Goal: Task Accomplishment & Management: Use online tool/utility

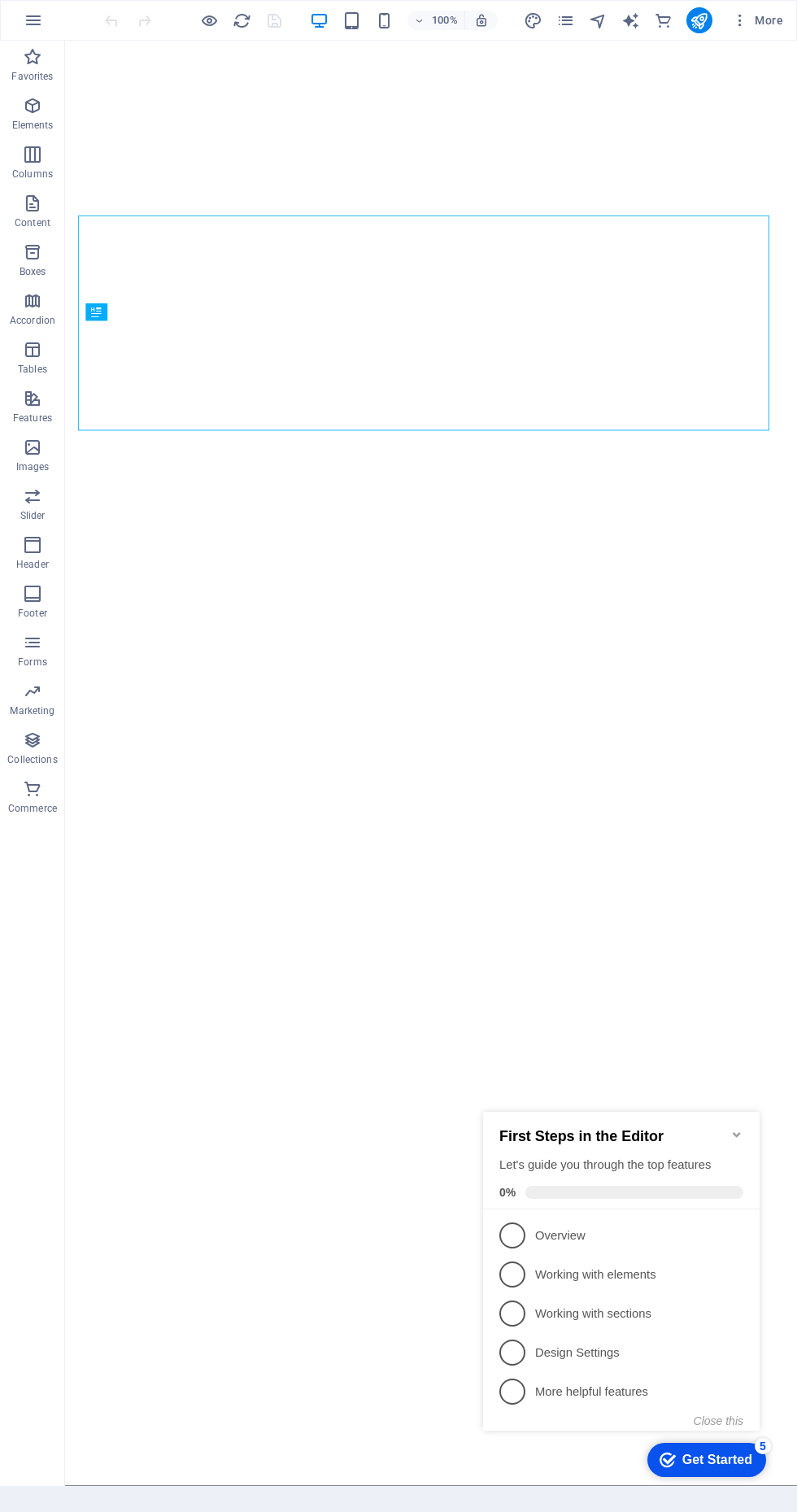
click at [711, 1474] on div "checkmark Get Started 5" at bounding box center [707, 1460] width 119 height 34
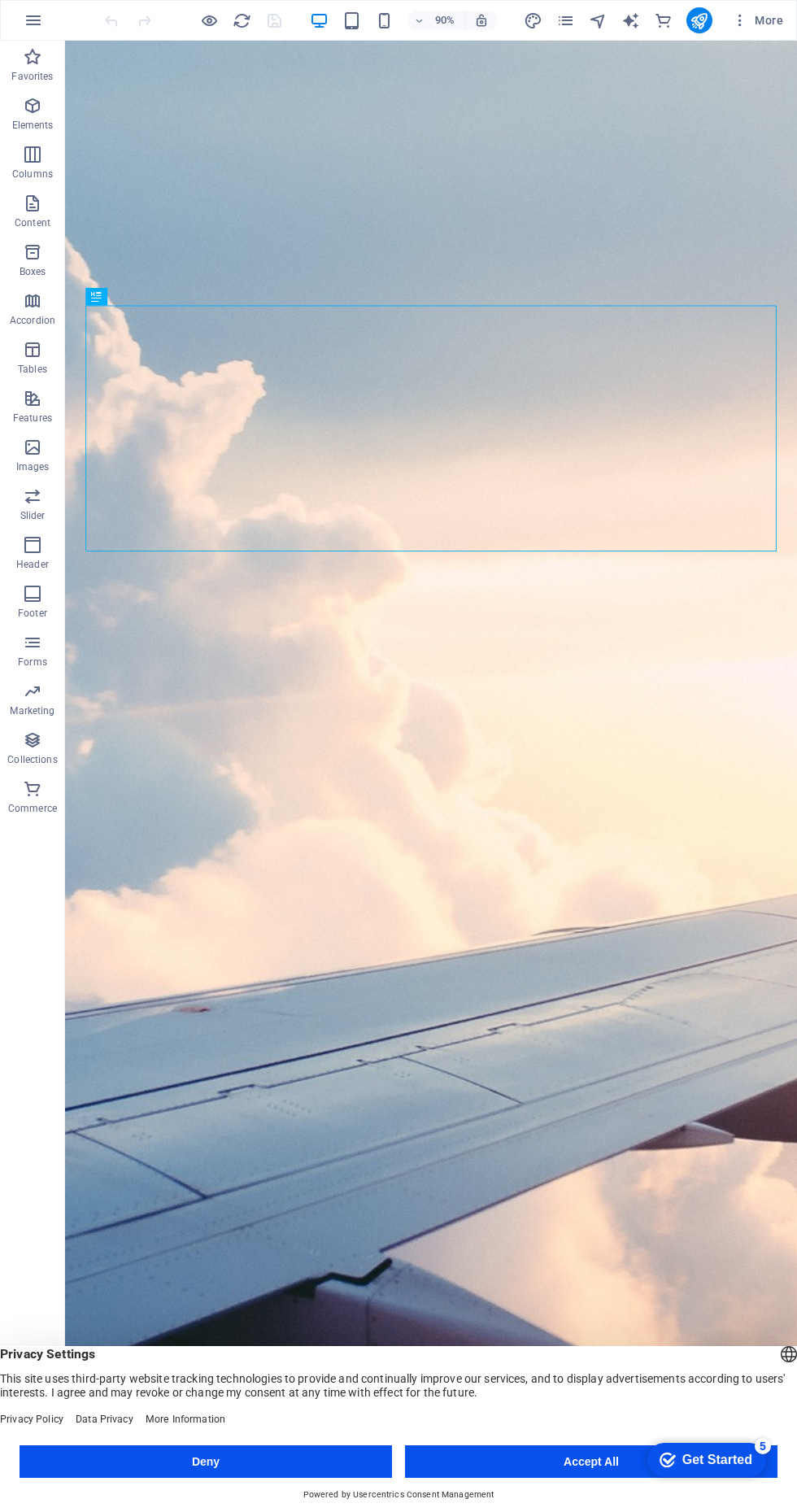
click at [614, 1451] on button "Accept All" at bounding box center [591, 1462] width 373 height 33
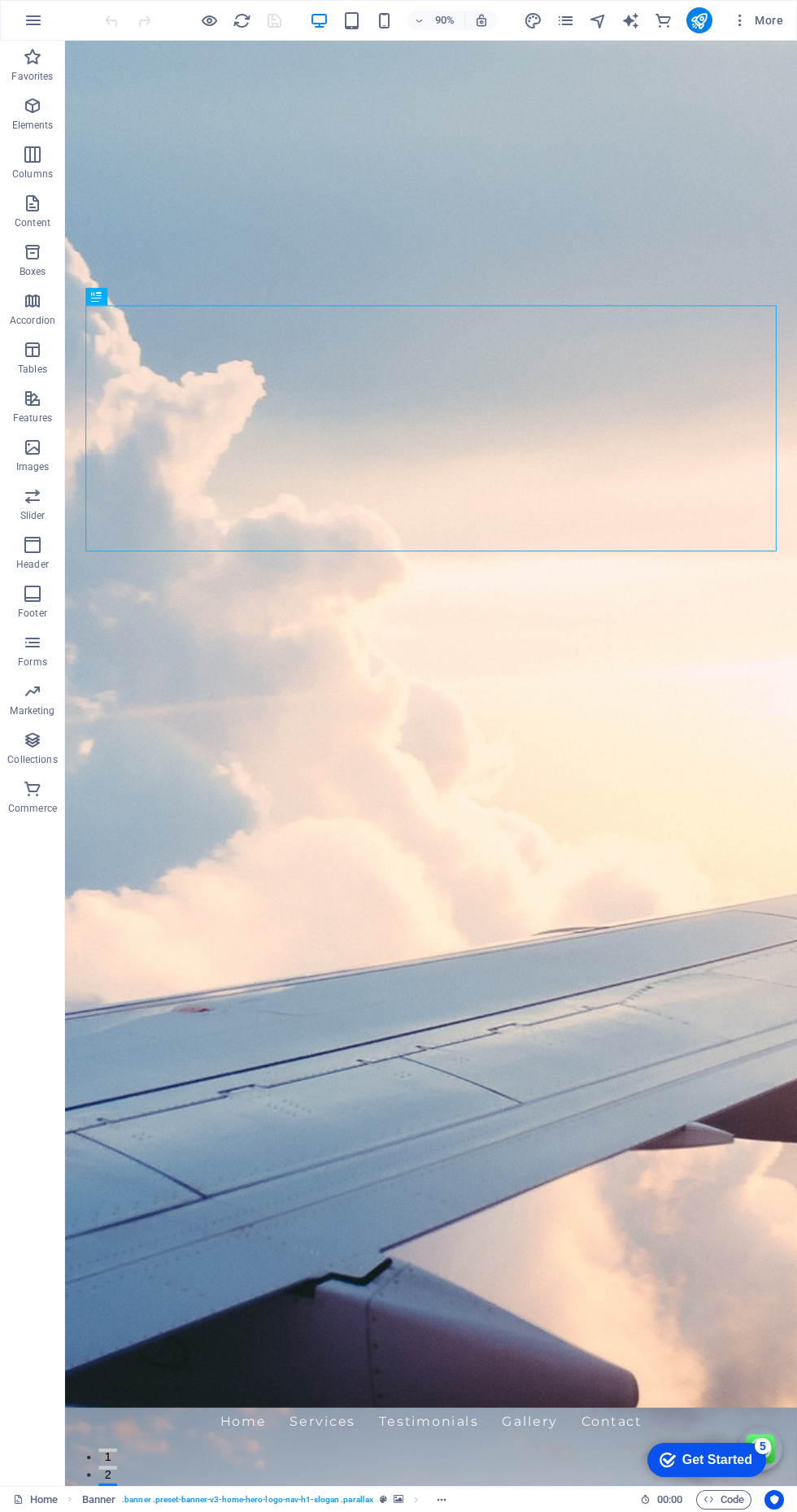
click at [699, 23] on icon "publish" at bounding box center [699, 20] width 18 height 18
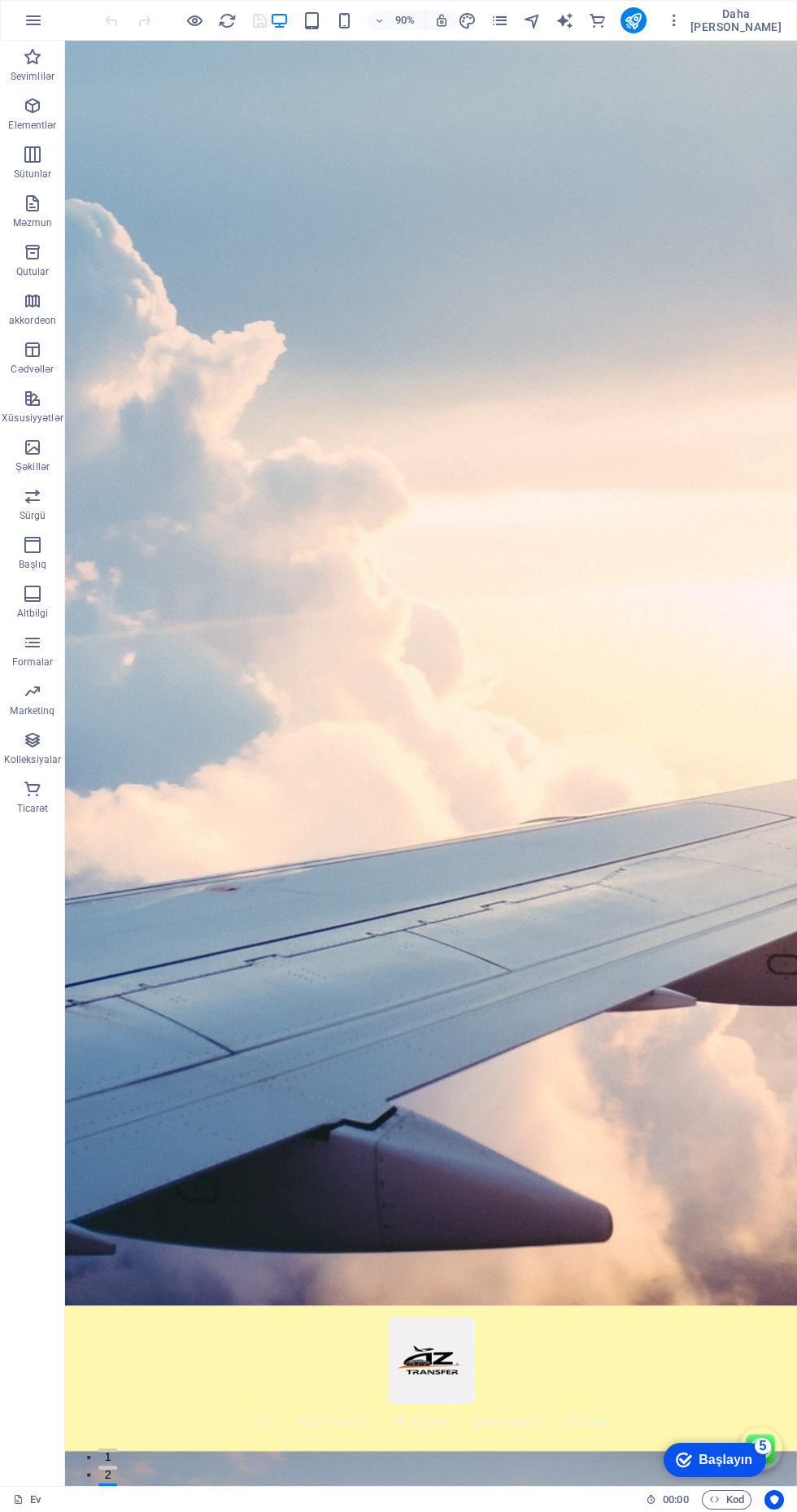
click at [682, 20] on icon "button" at bounding box center [674, 20] width 16 height 16
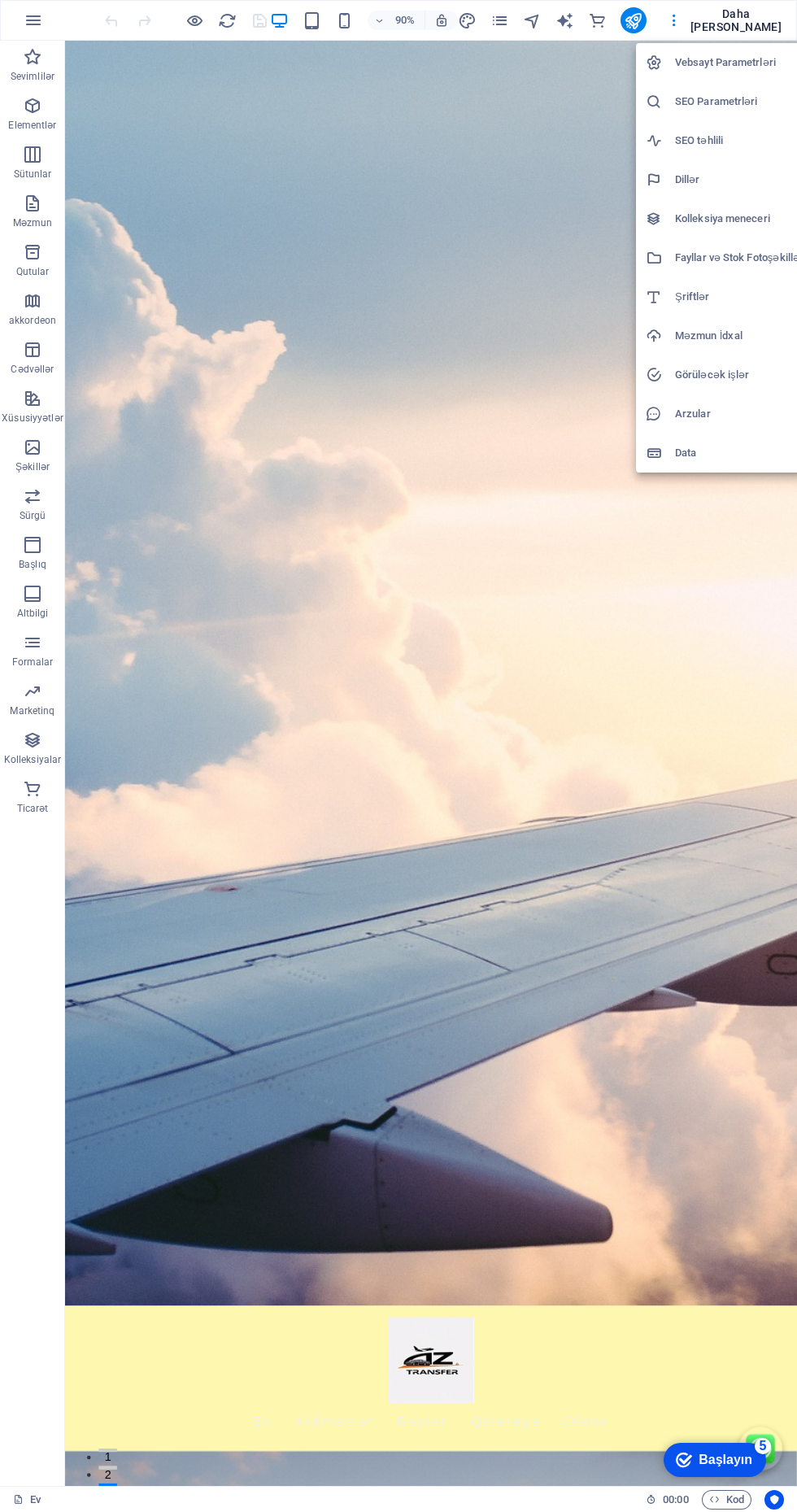
click at [188, 40] on div at bounding box center [398, 756] width 797 height 1512
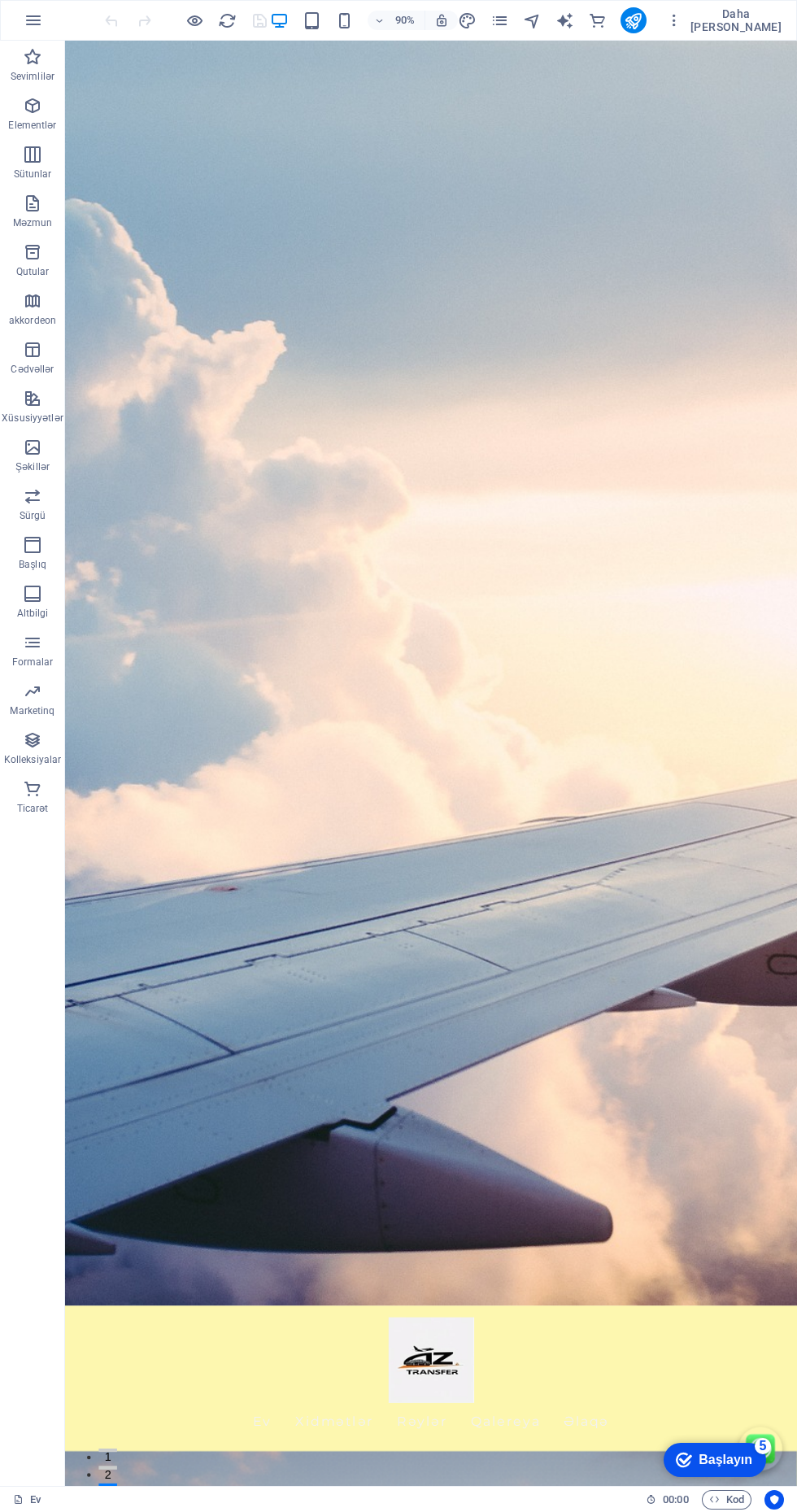
click at [204, 18] on icon "button" at bounding box center [194, 20] width 18 height 18
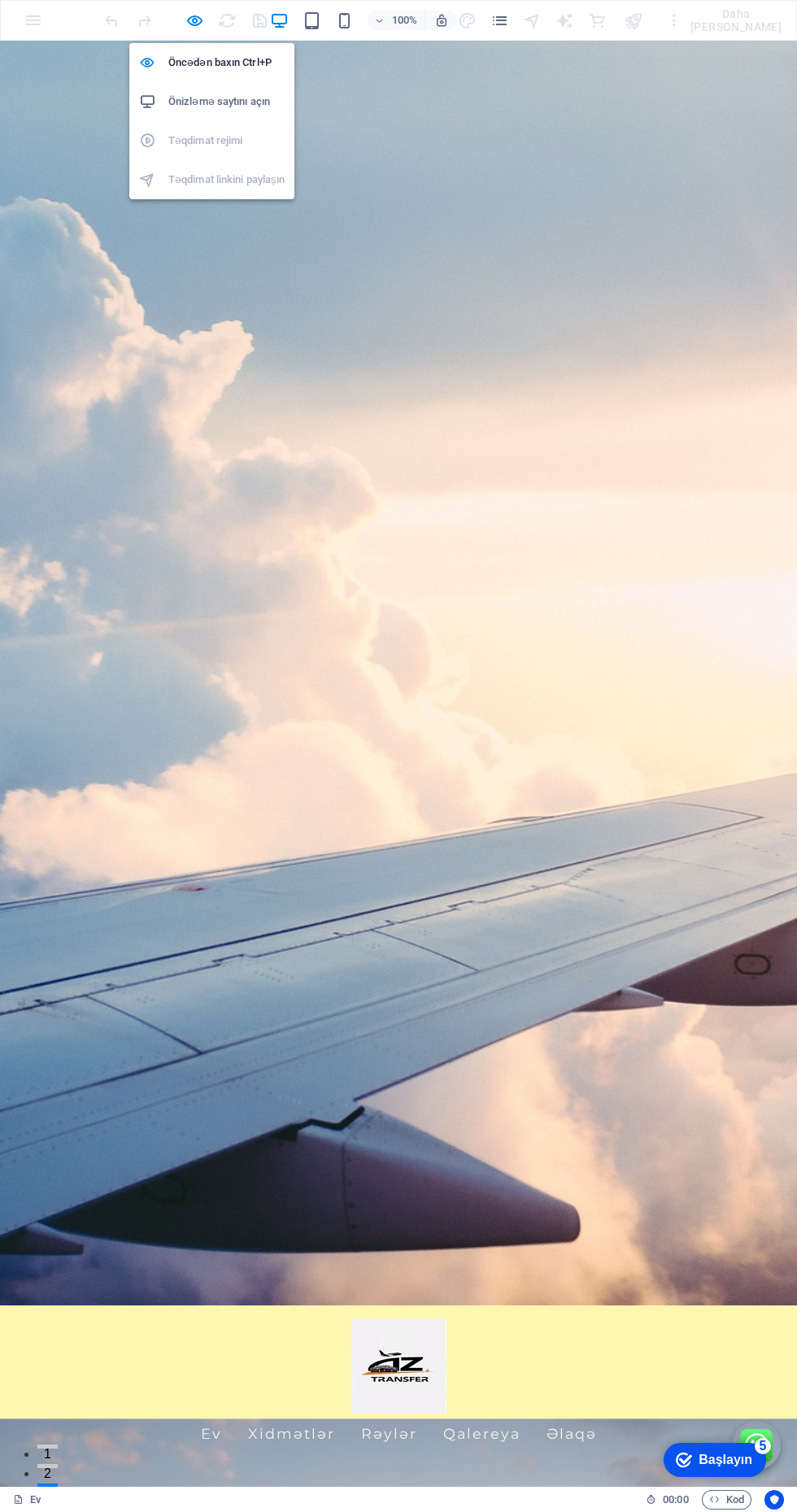
click at [179, 66] on font "Öncədən baxın Ctrl+P" at bounding box center [220, 61] width 104 height 12
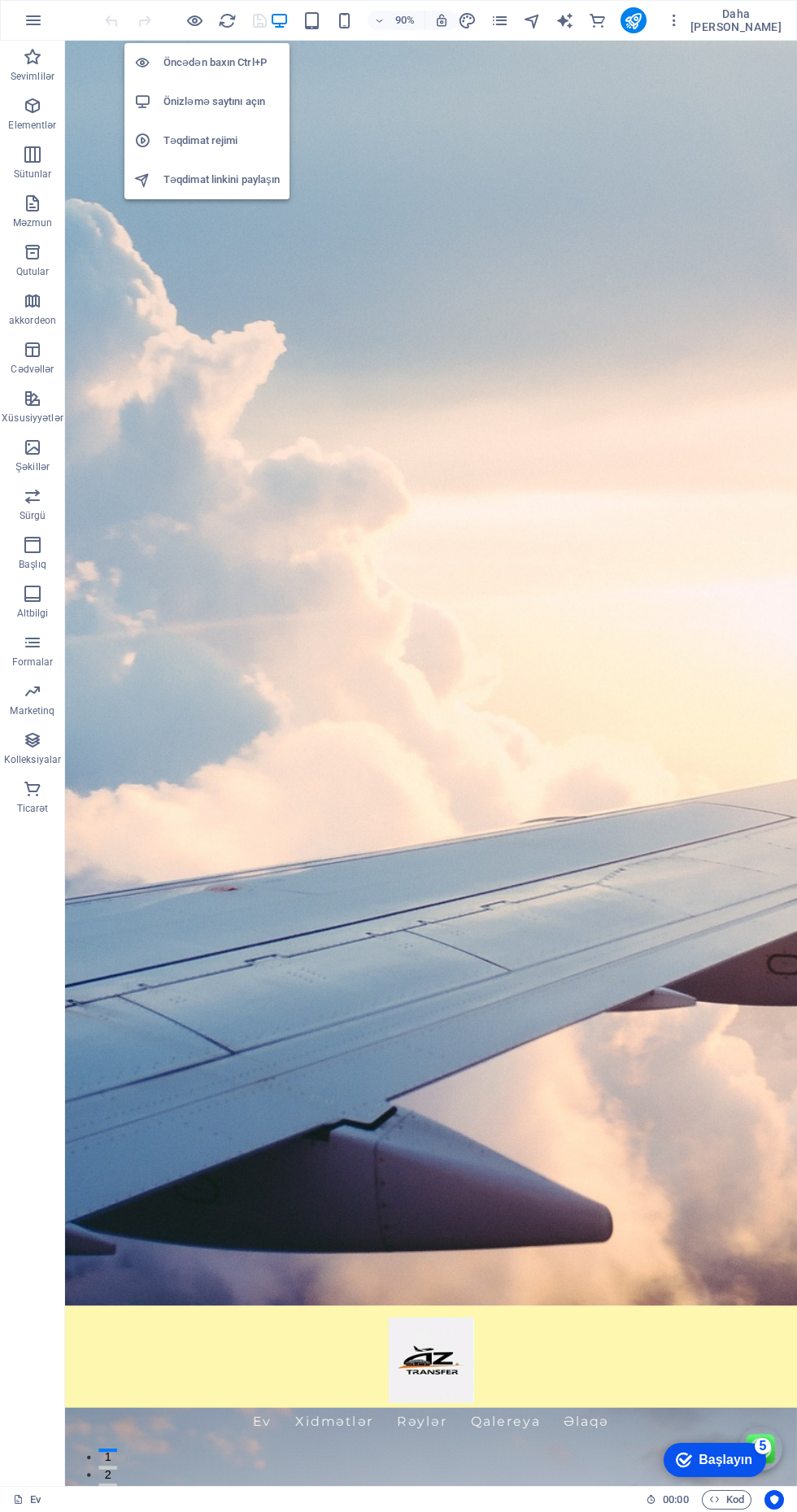
click at [221, 102] on font "Önizləmə saytını açın" at bounding box center [213, 101] width 102 height 12
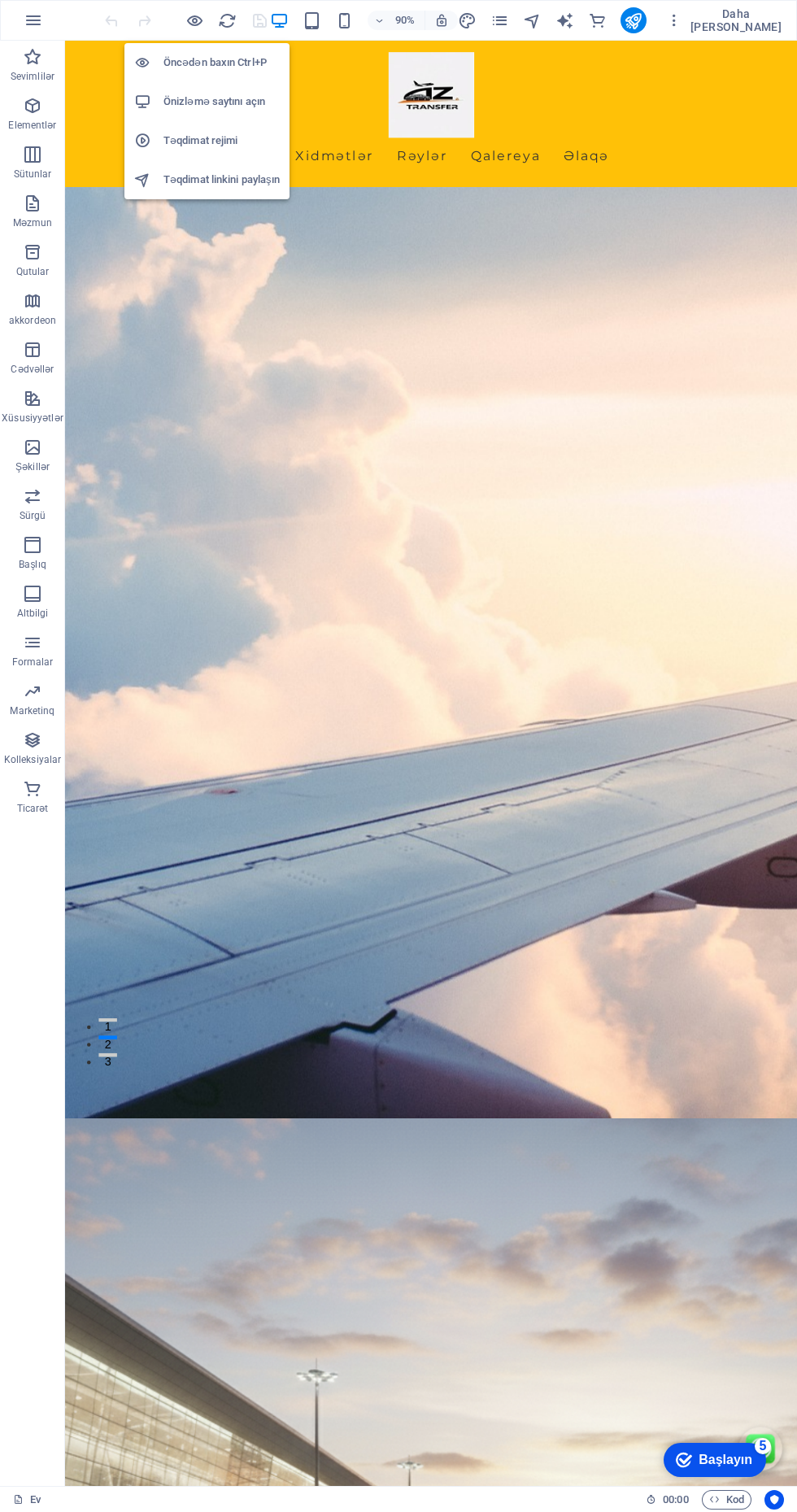
scroll to position [493, 0]
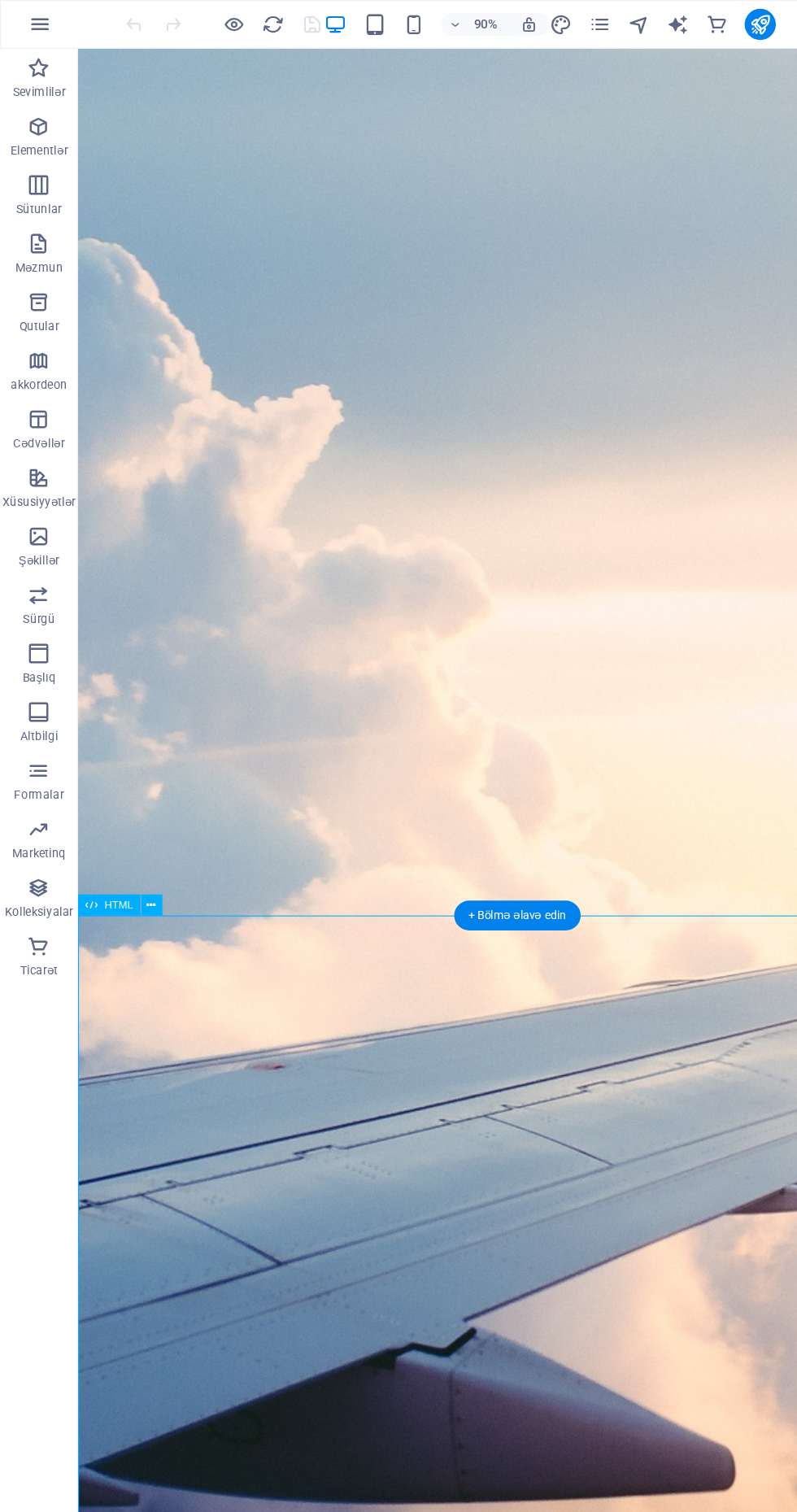
scroll to position [0, 0]
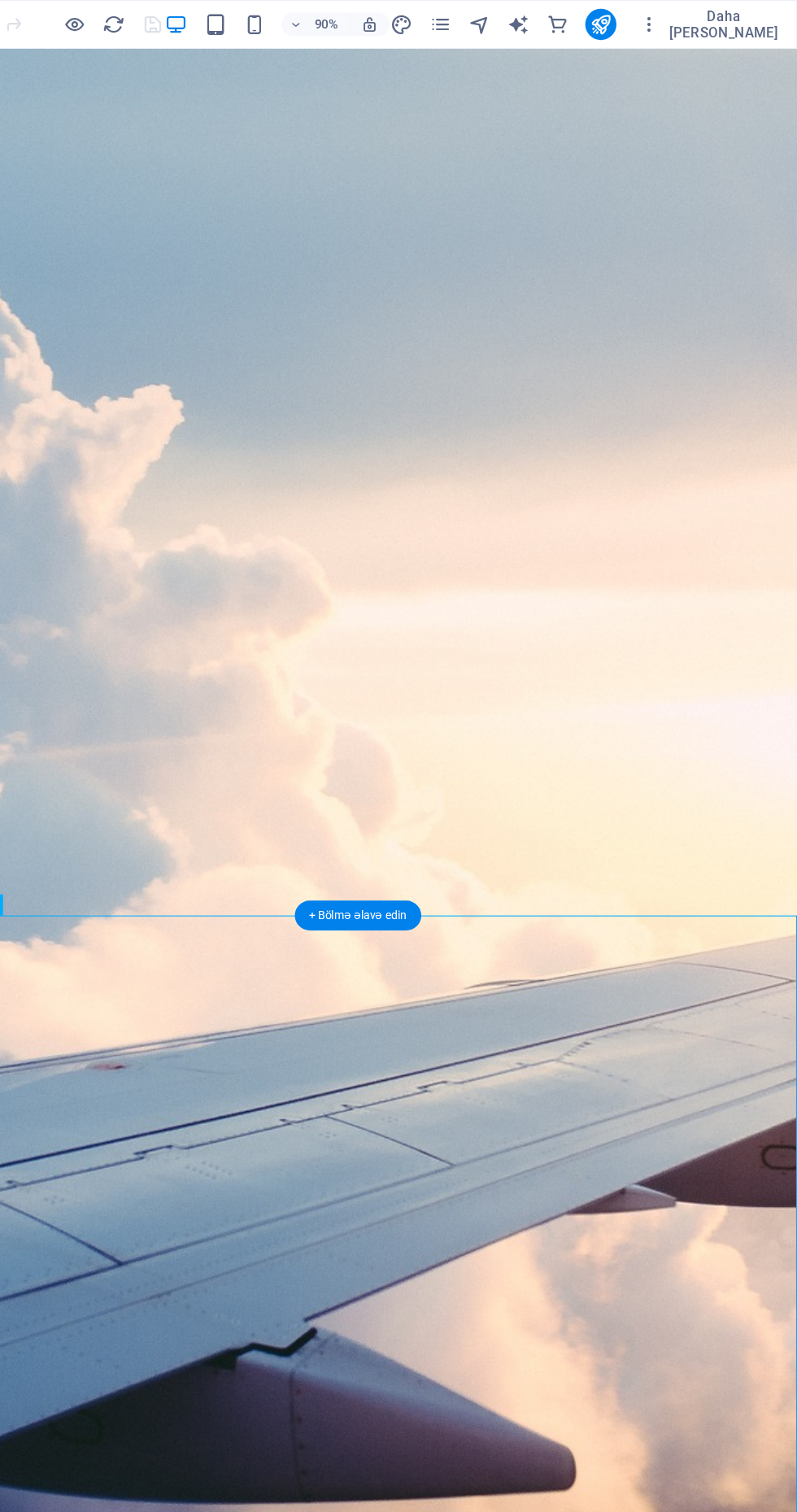
click at [476, 20] on icon "dizayn" at bounding box center [467, 20] width 18 height 18
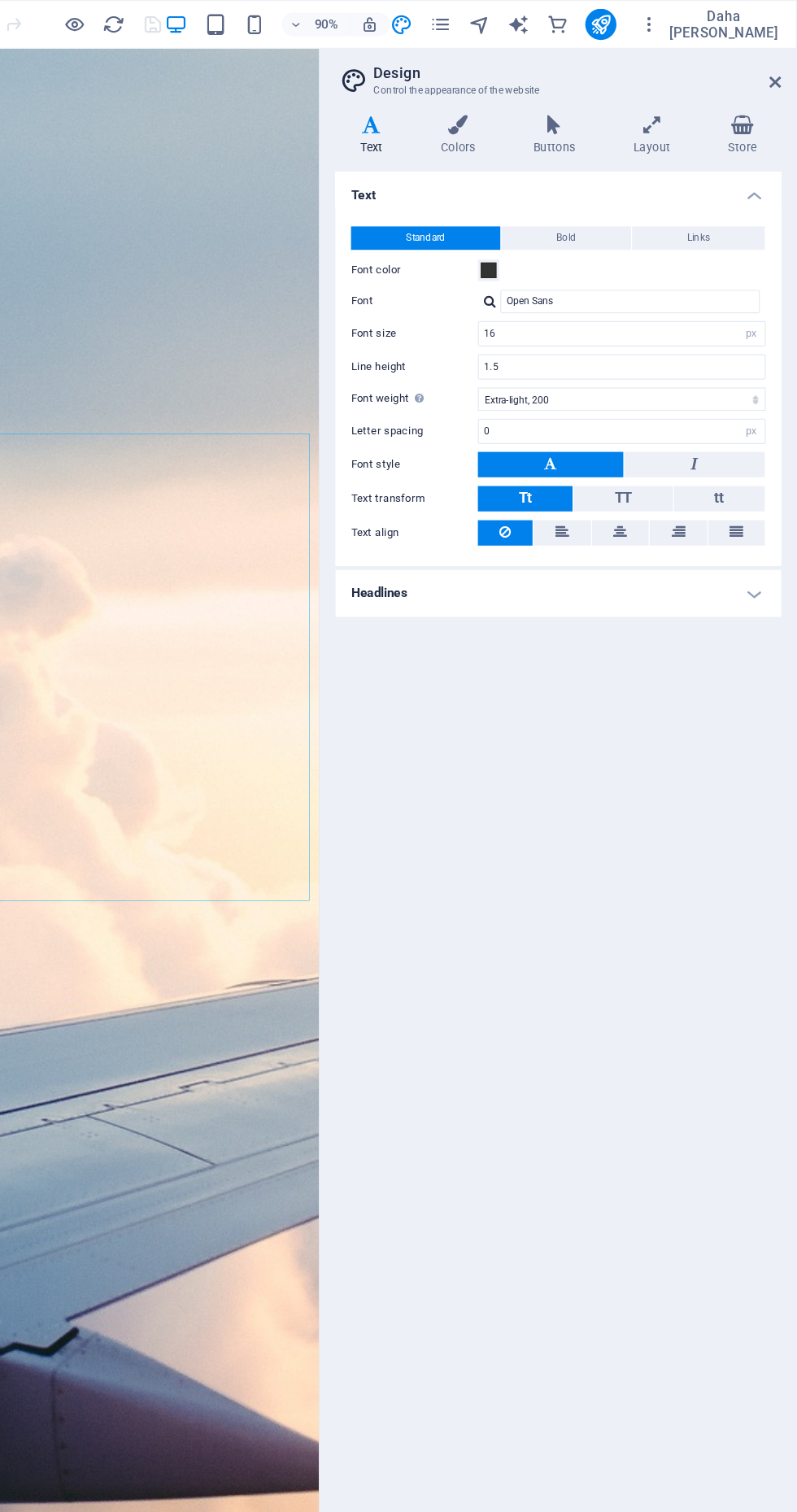
click at [778, 69] on icon at bounding box center [779, 68] width 10 height 13
click at [682, 20] on icon "button" at bounding box center [674, 20] width 16 height 16
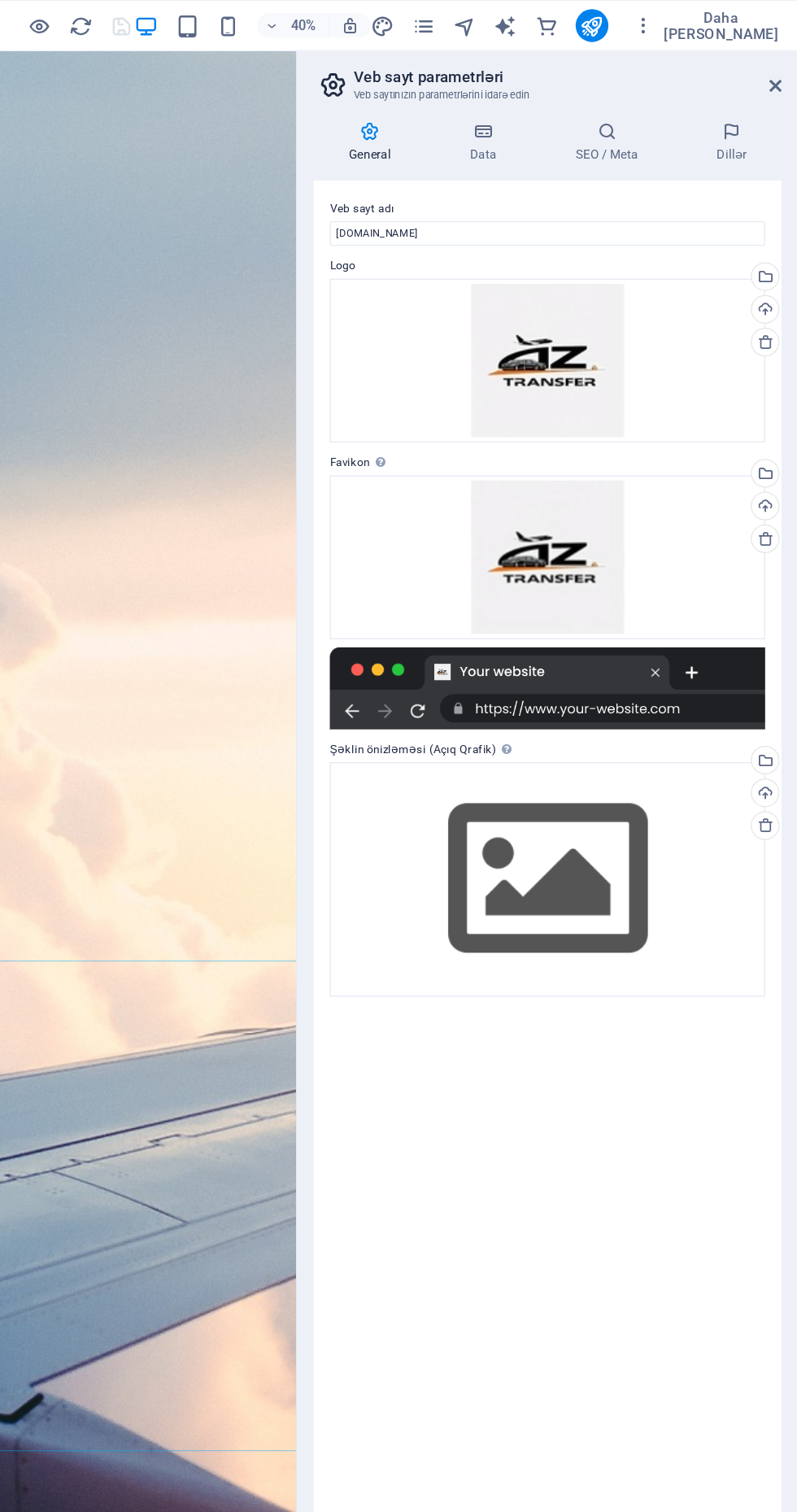
click at [781, 63] on icon at bounding box center [779, 68] width 10 height 13
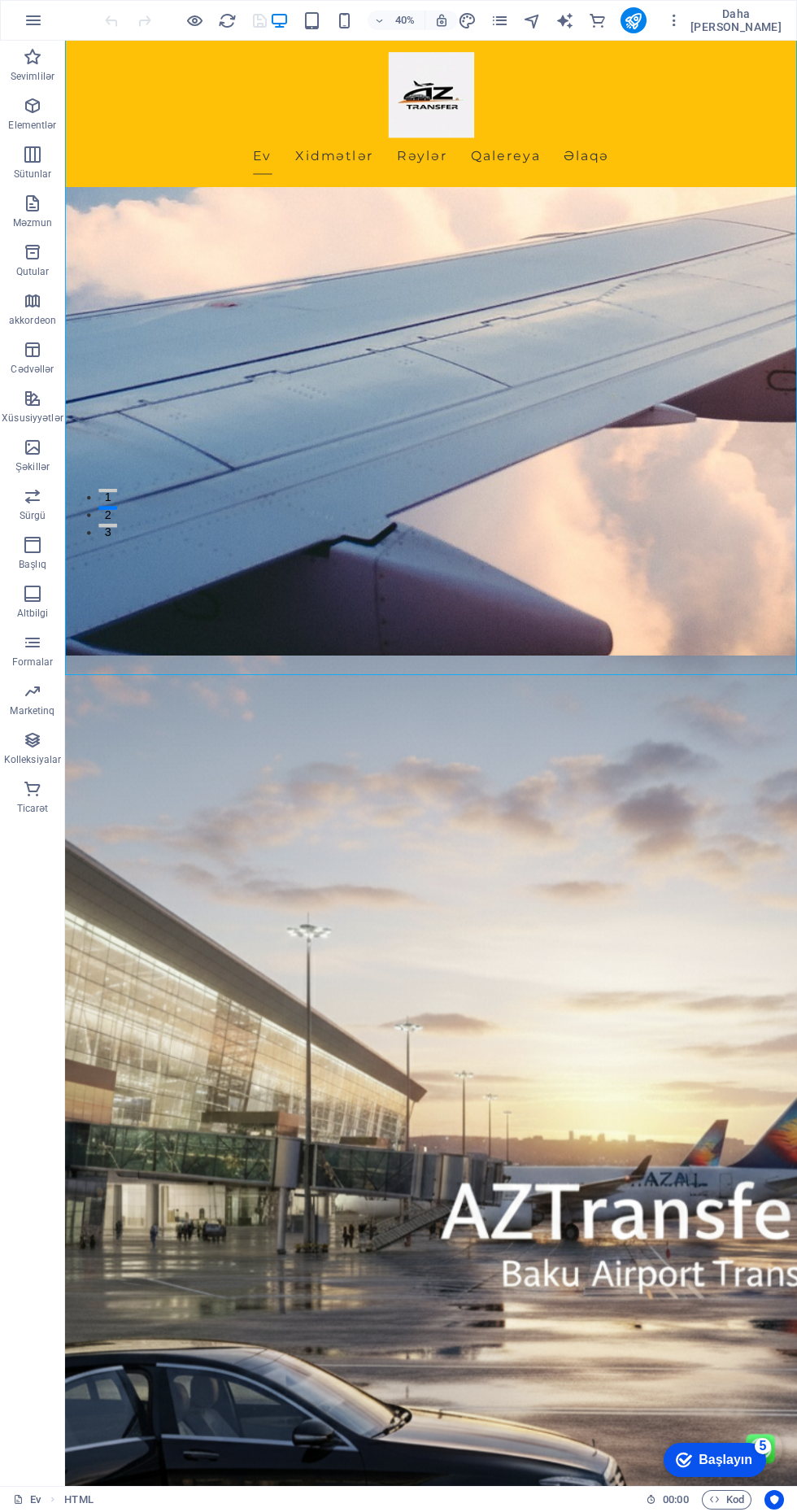
scroll to position [1069, 0]
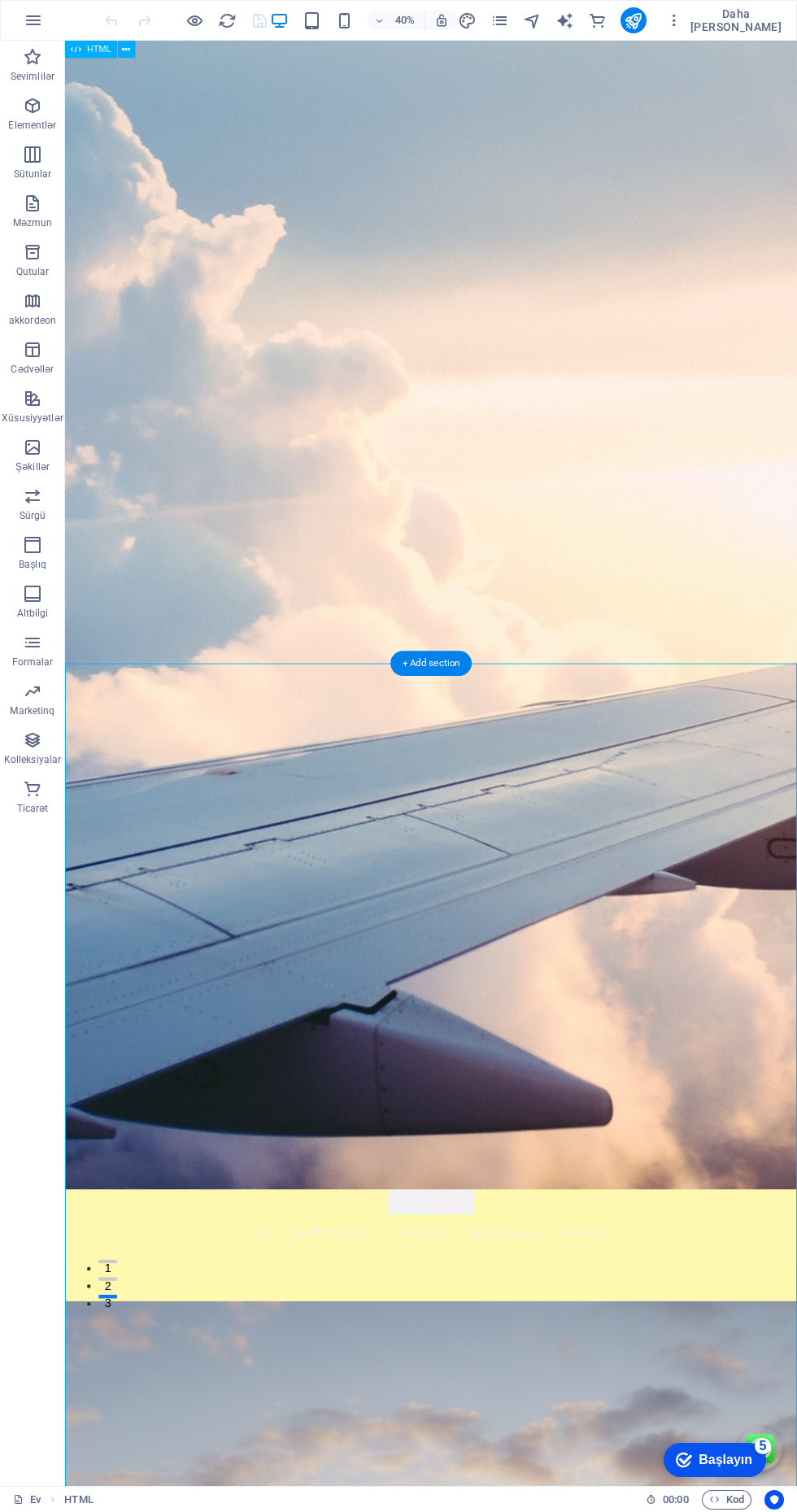
scroll to position [107, 0]
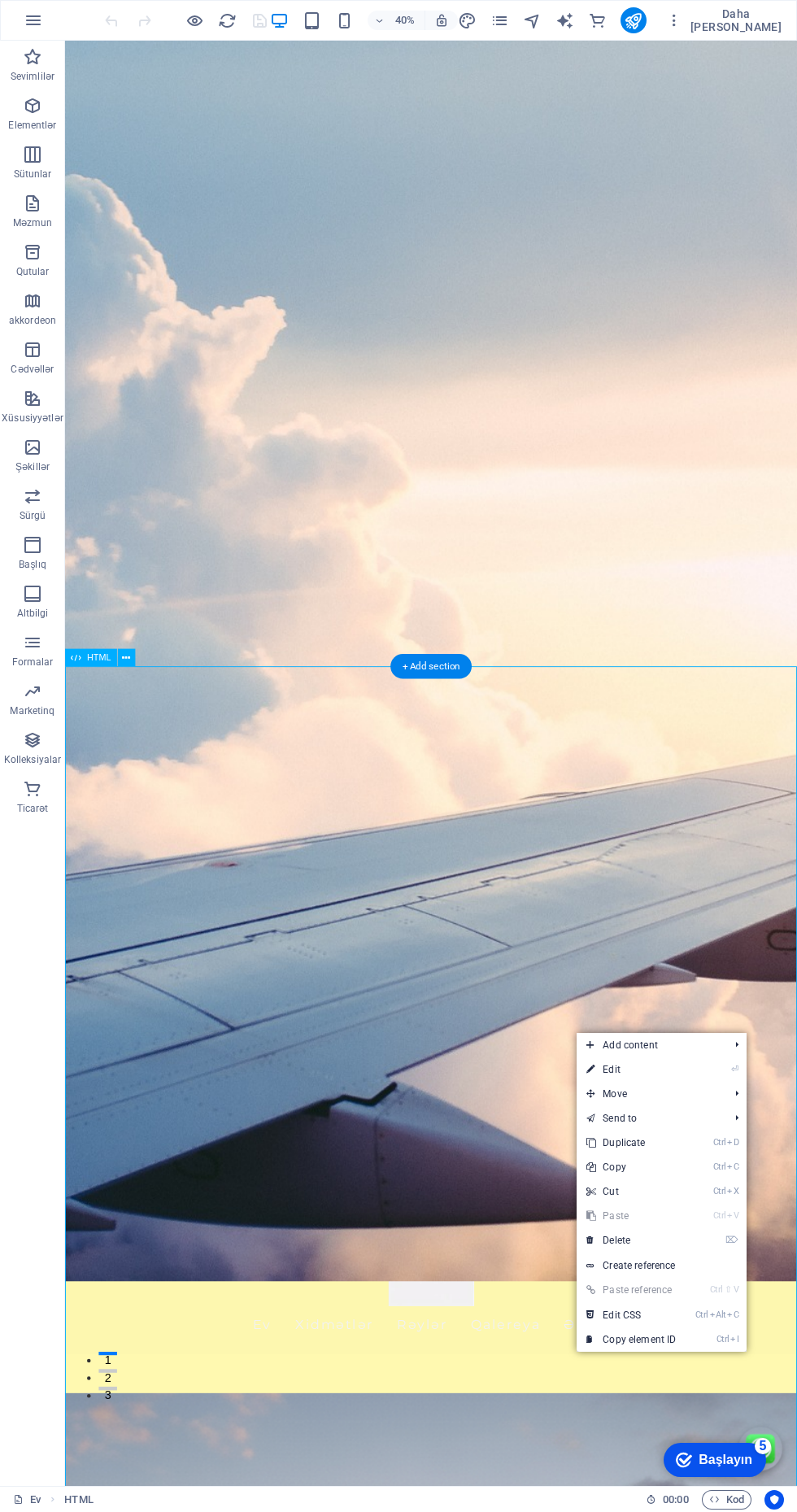
click at [662, 1070] on link "⏎ Edit" at bounding box center [630, 1069] width 109 height 25
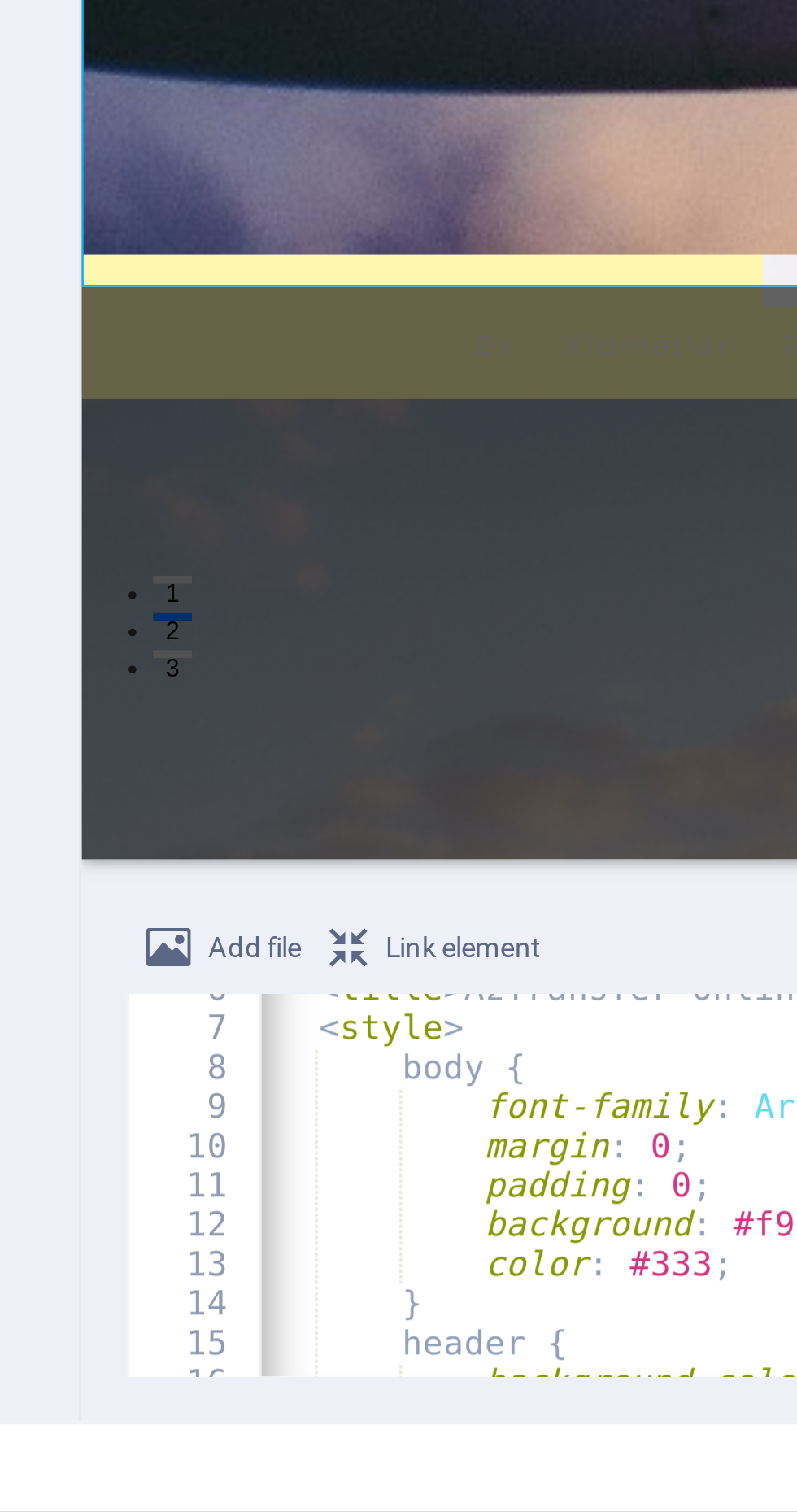
scroll to position [0, 11]
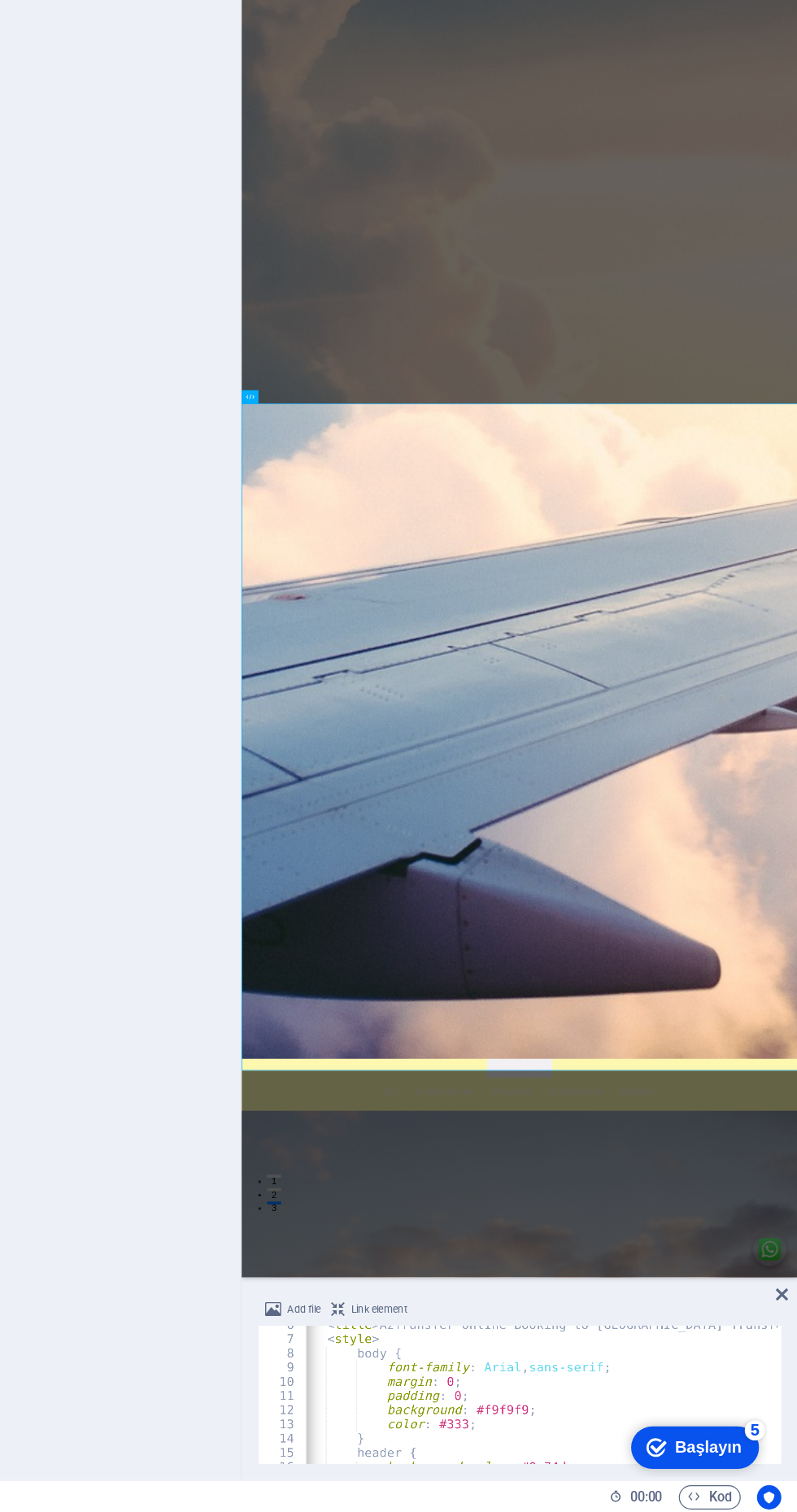
click at [196, 805] on div "HTML Add, edit, and format HTML directly on the website." at bounding box center [206, 807] width 257 height 1330
click at [784, 1337] on icon at bounding box center [784, 1337] width 10 height 13
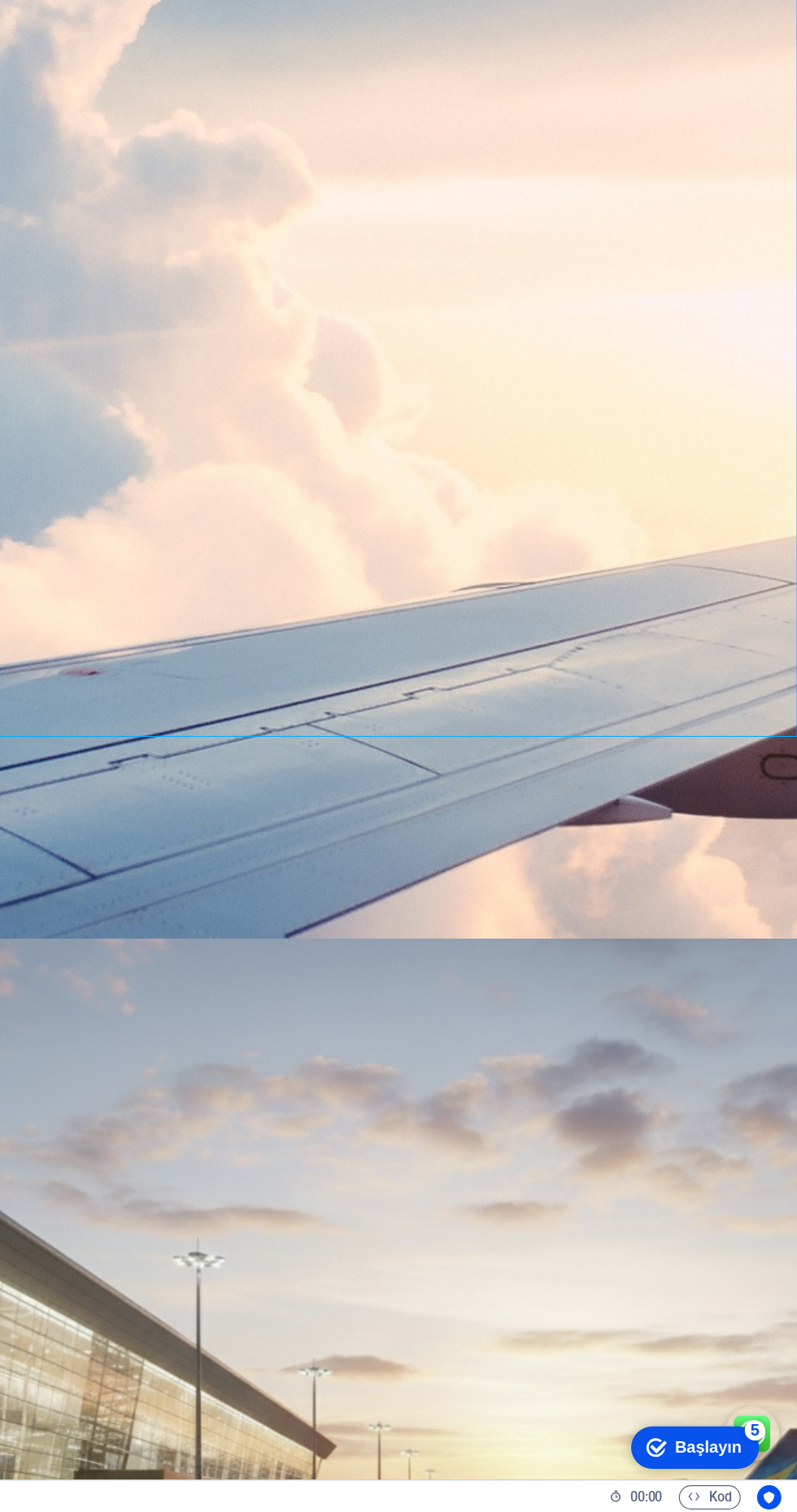
scroll to position [831, 0]
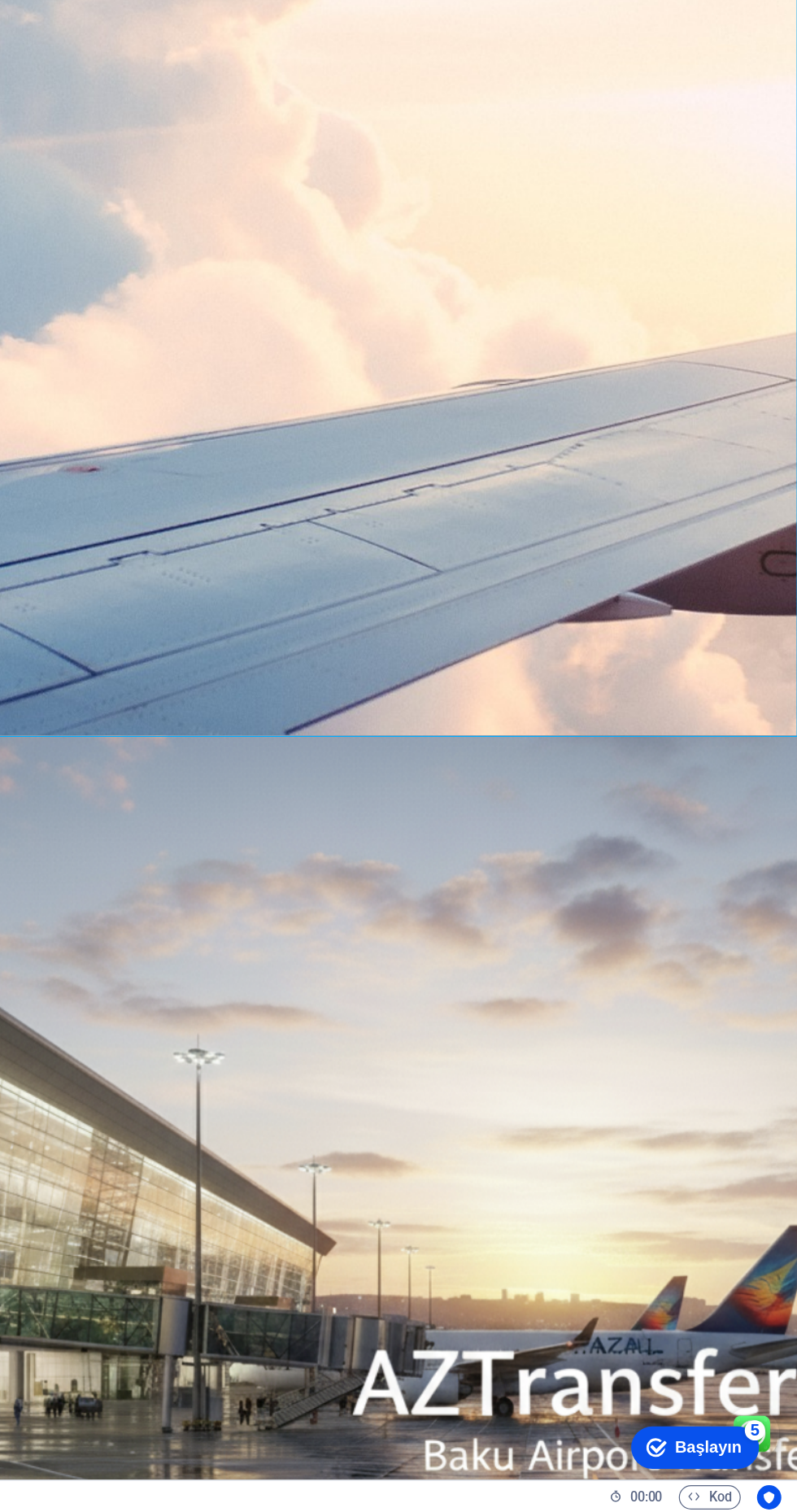
click at [686, 1446] on font "Başlayın" at bounding box center [685, 1441] width 54 height 14
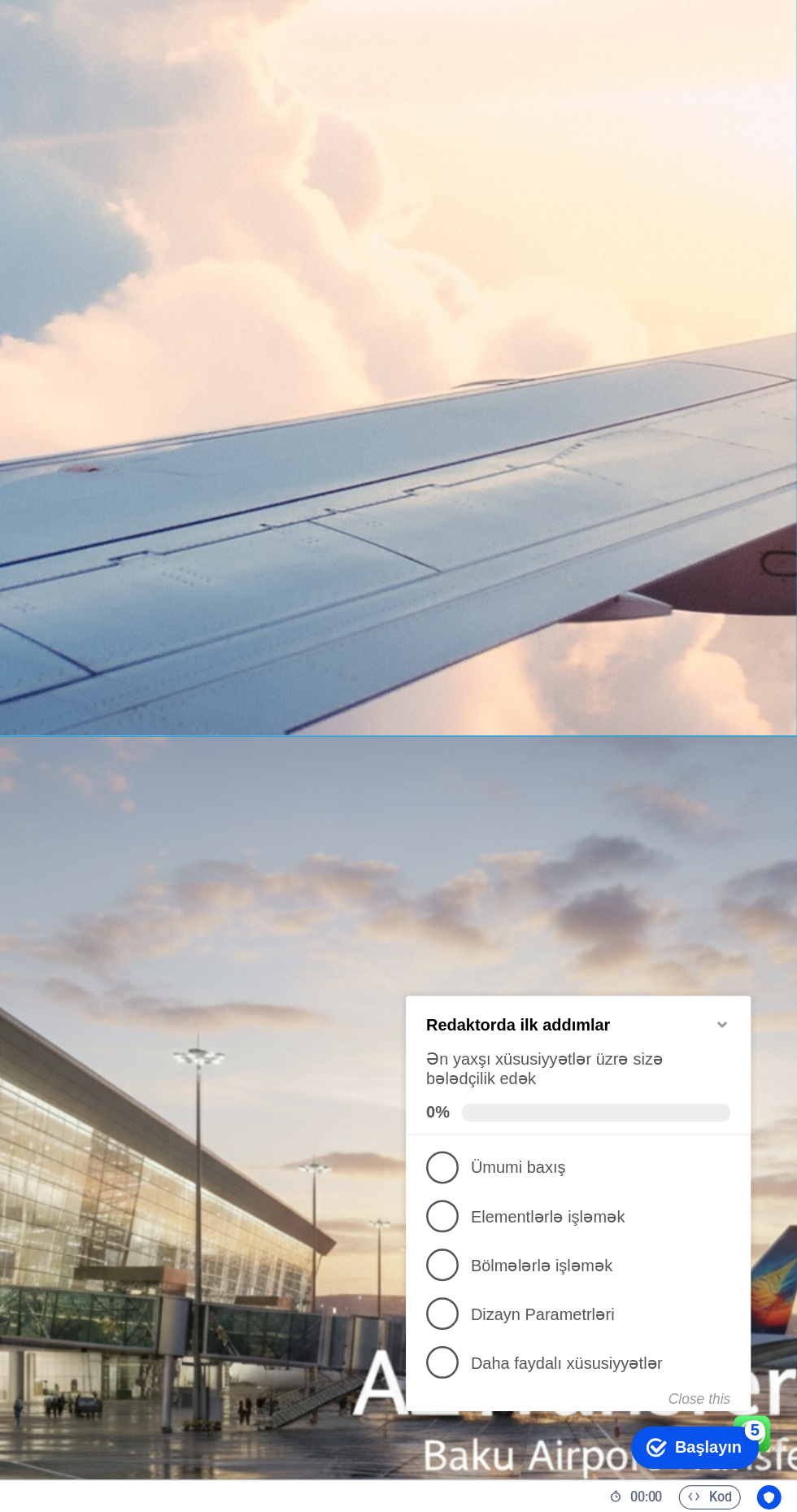
click at [431, 1134] on span "1" at bounding box center [433, 1129] width 26 height 26
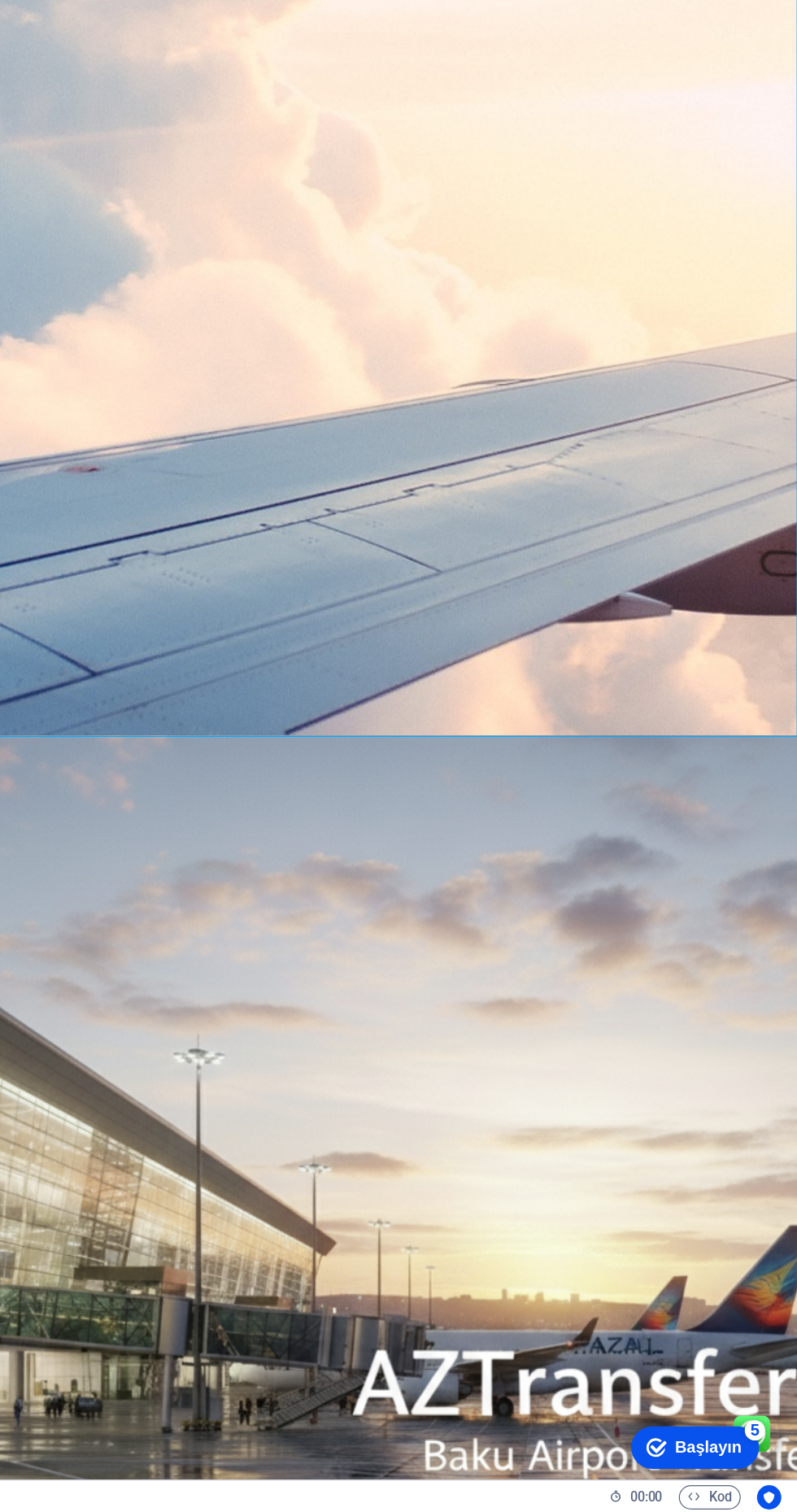
click at [683, 1441] on font "Başlayın" at bounding box center [691, 1441] width 54 height 14
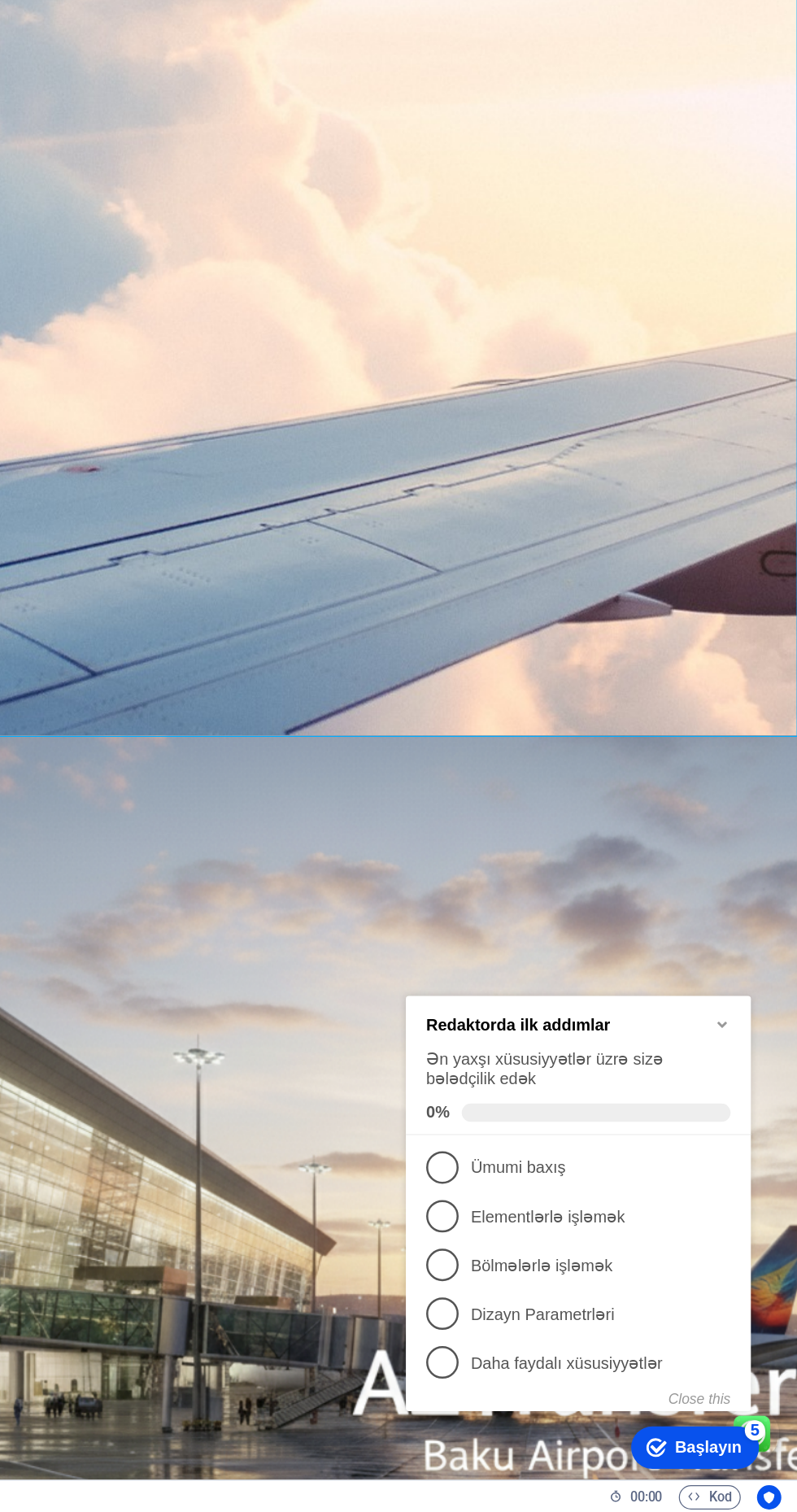
click at [475, 1282] on font "Daha faydalı xüsusiyyətlər" at bounding box center [533, 1284] width 154 height 14
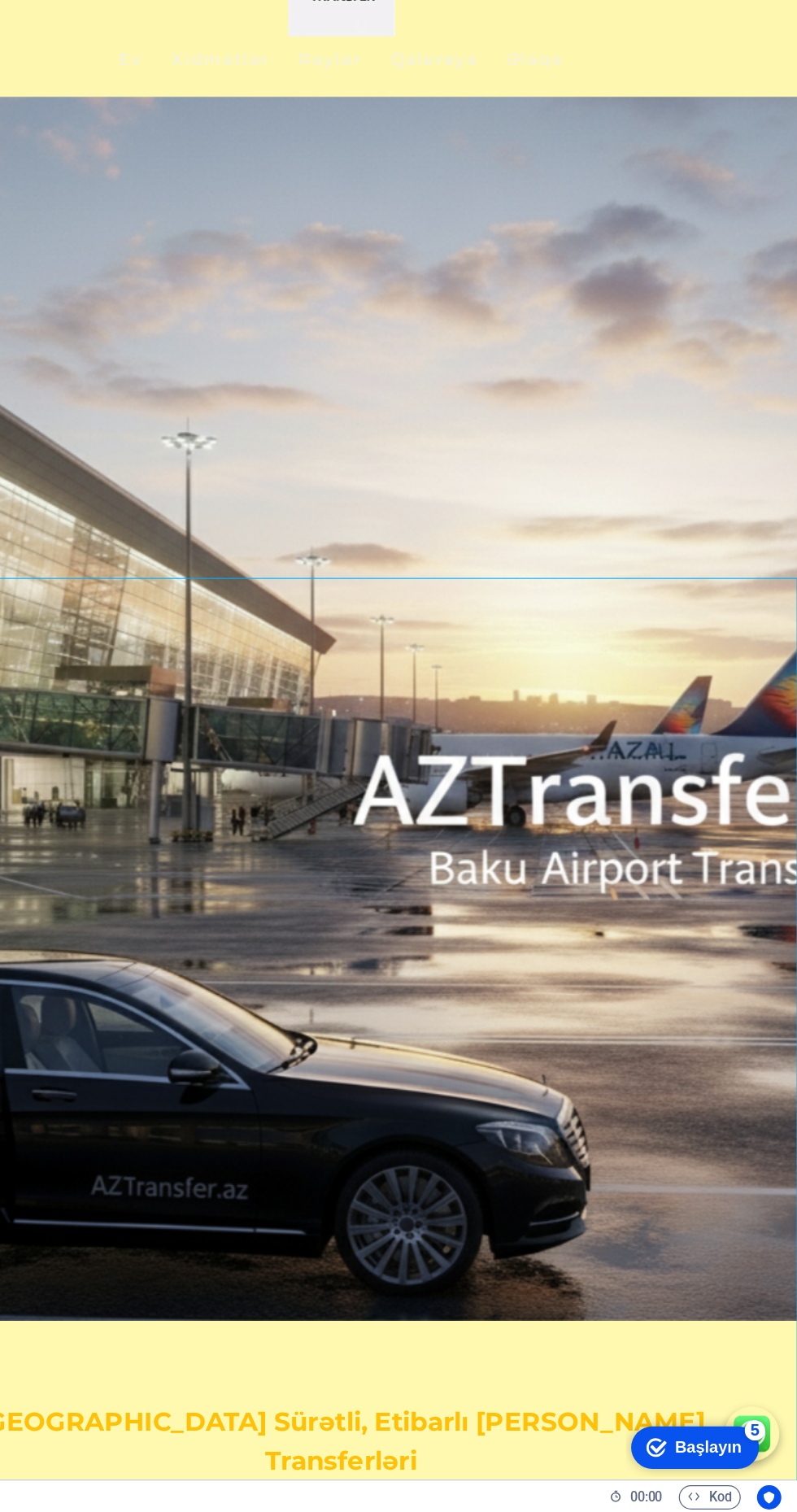
scroll to position [0, 0]
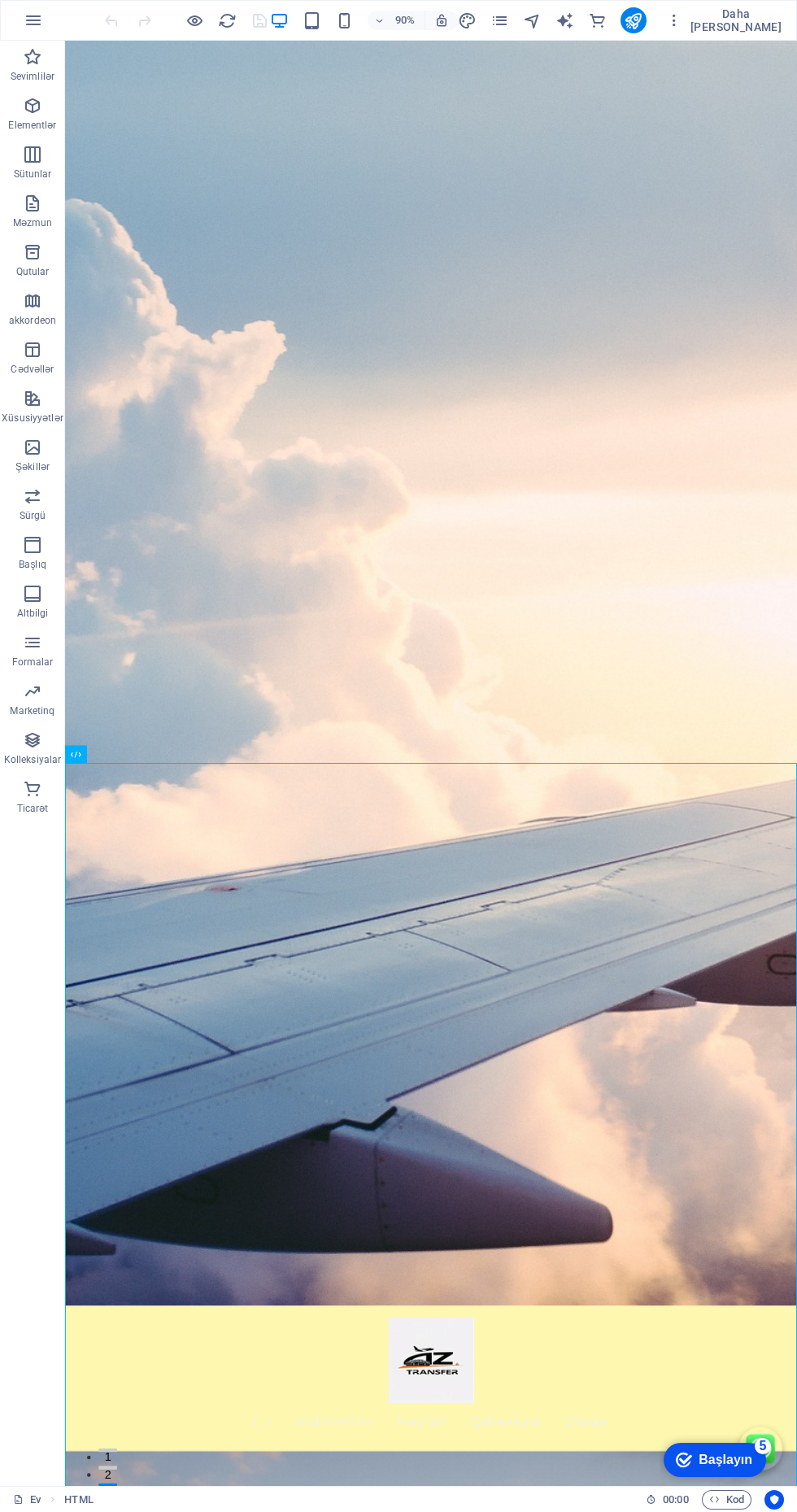
click at [779, 1446] on div "Ev Xidmətlər Rəylər Qalereya Əlaqə" at bounding box center [472, 1527] width 813 height 162
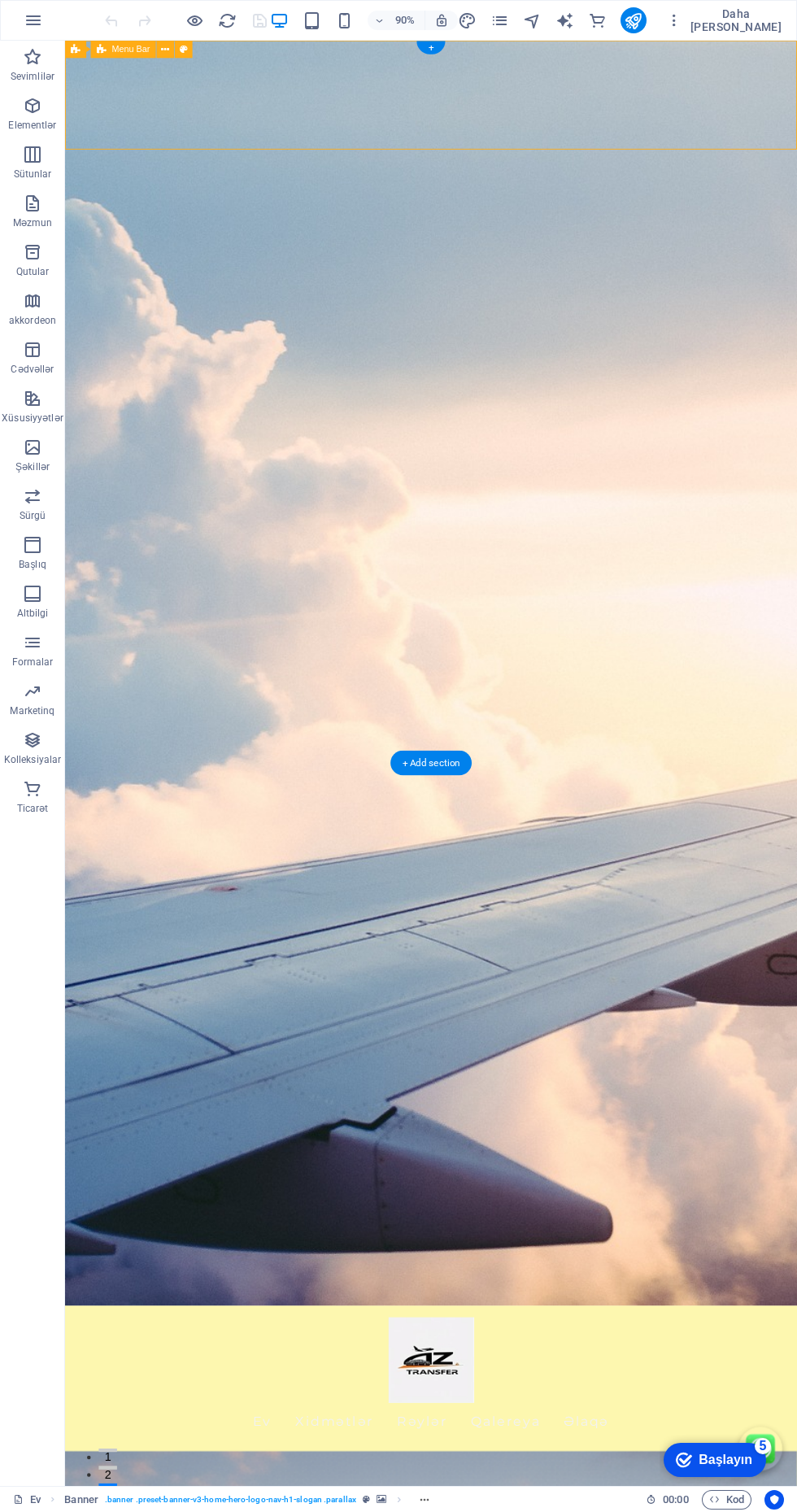
click at [730, 27] on span "Daha çox" at bounding box center [725, 20] width 117 height 26
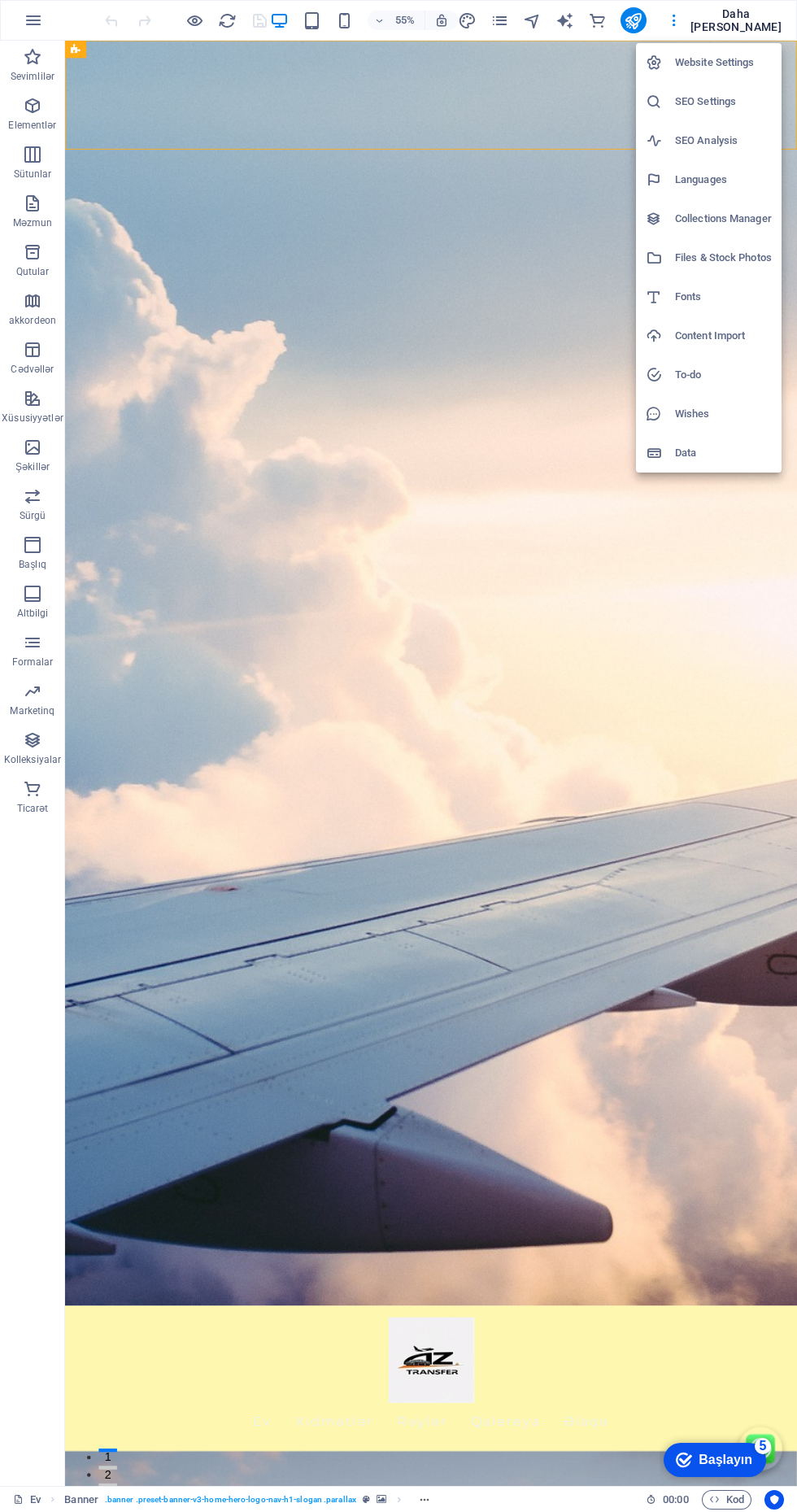
click at [26, 30] on div at bounding box center [398, 756] width 797 height 1512
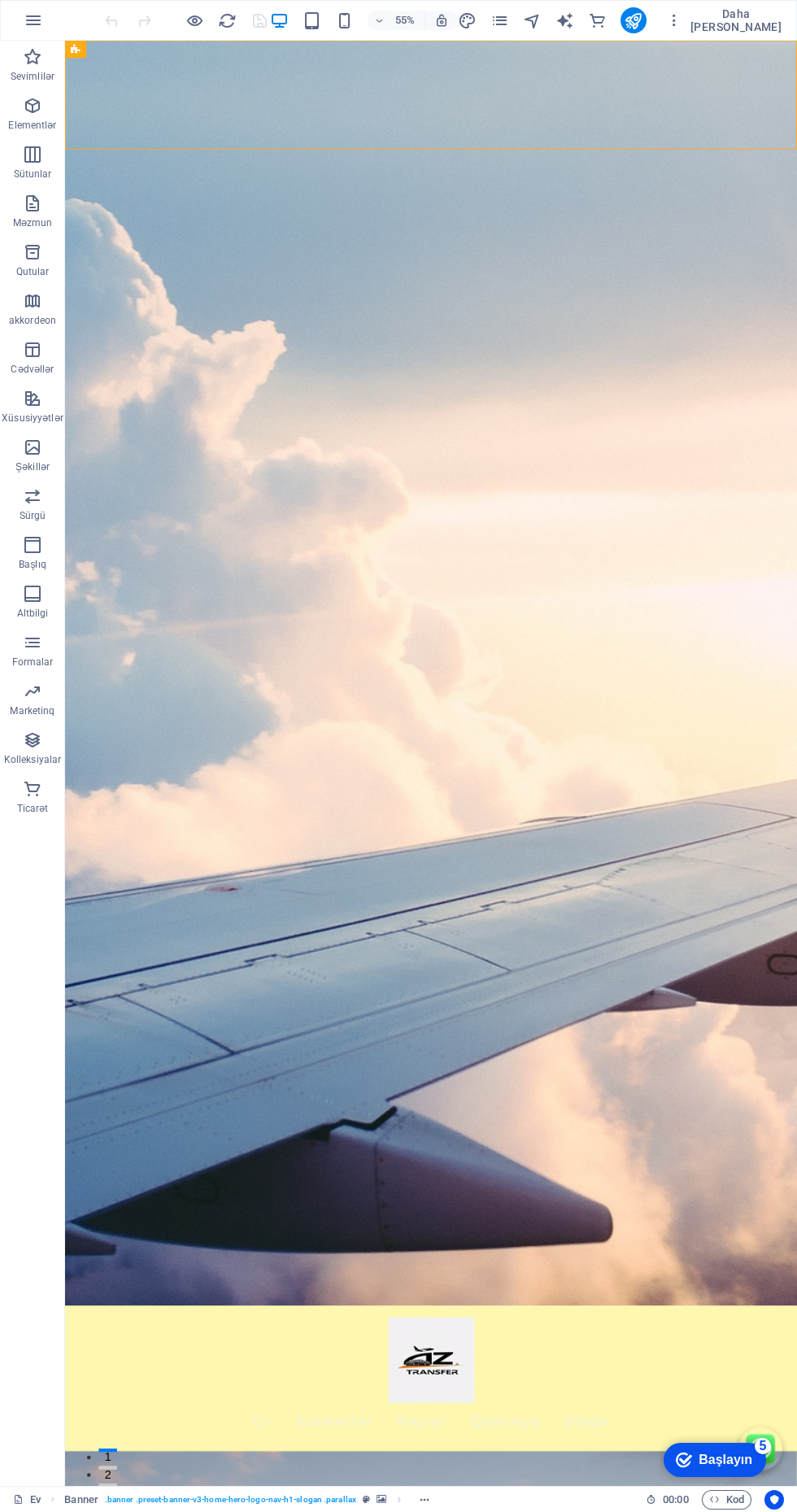
click at [322, 24] on icon "button" at bounding box center [311, 20] width 18 height 18
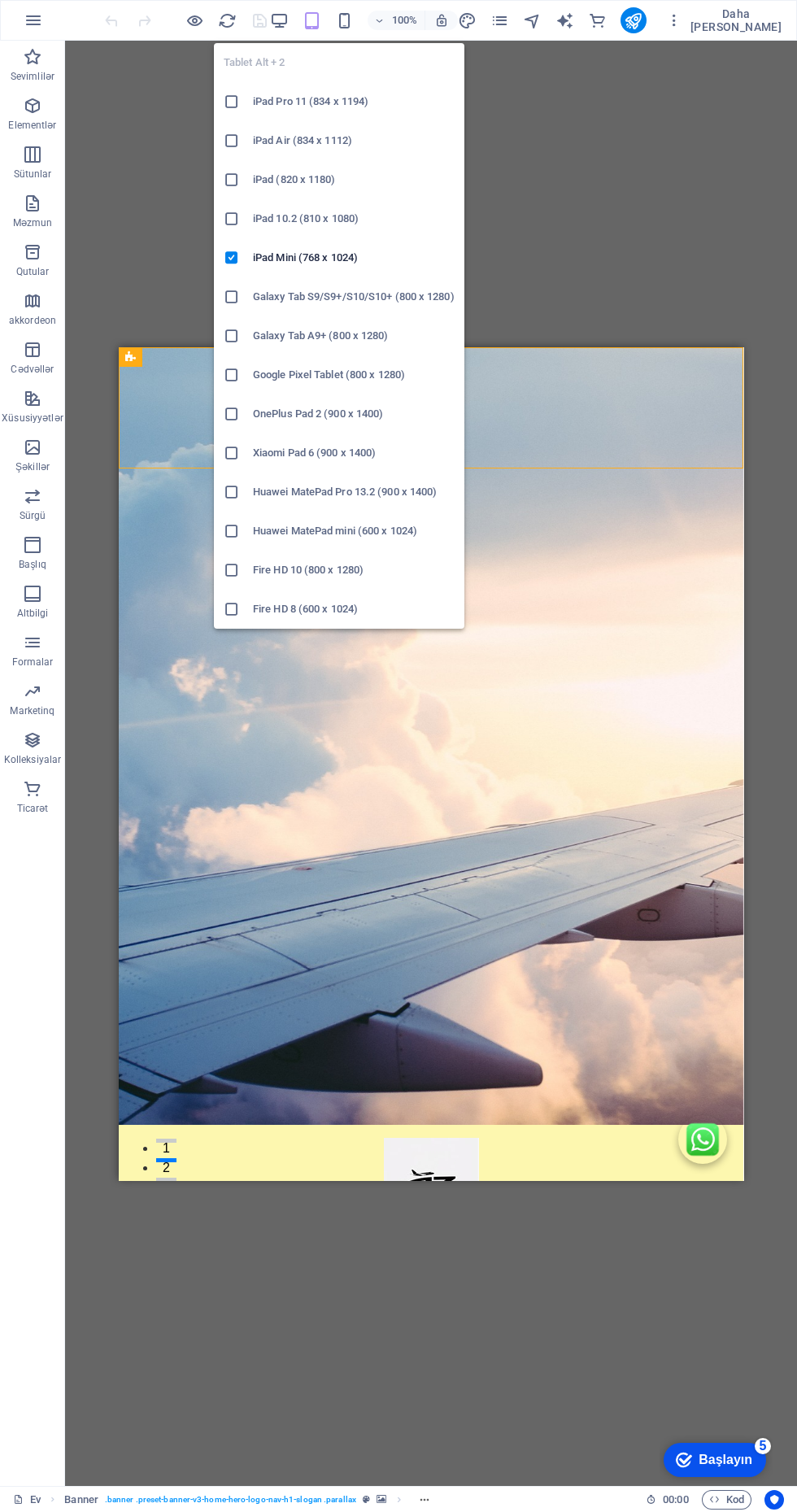
click at [354, 20] on icon "button" at bounding box center [344, 20] width 18 height 18
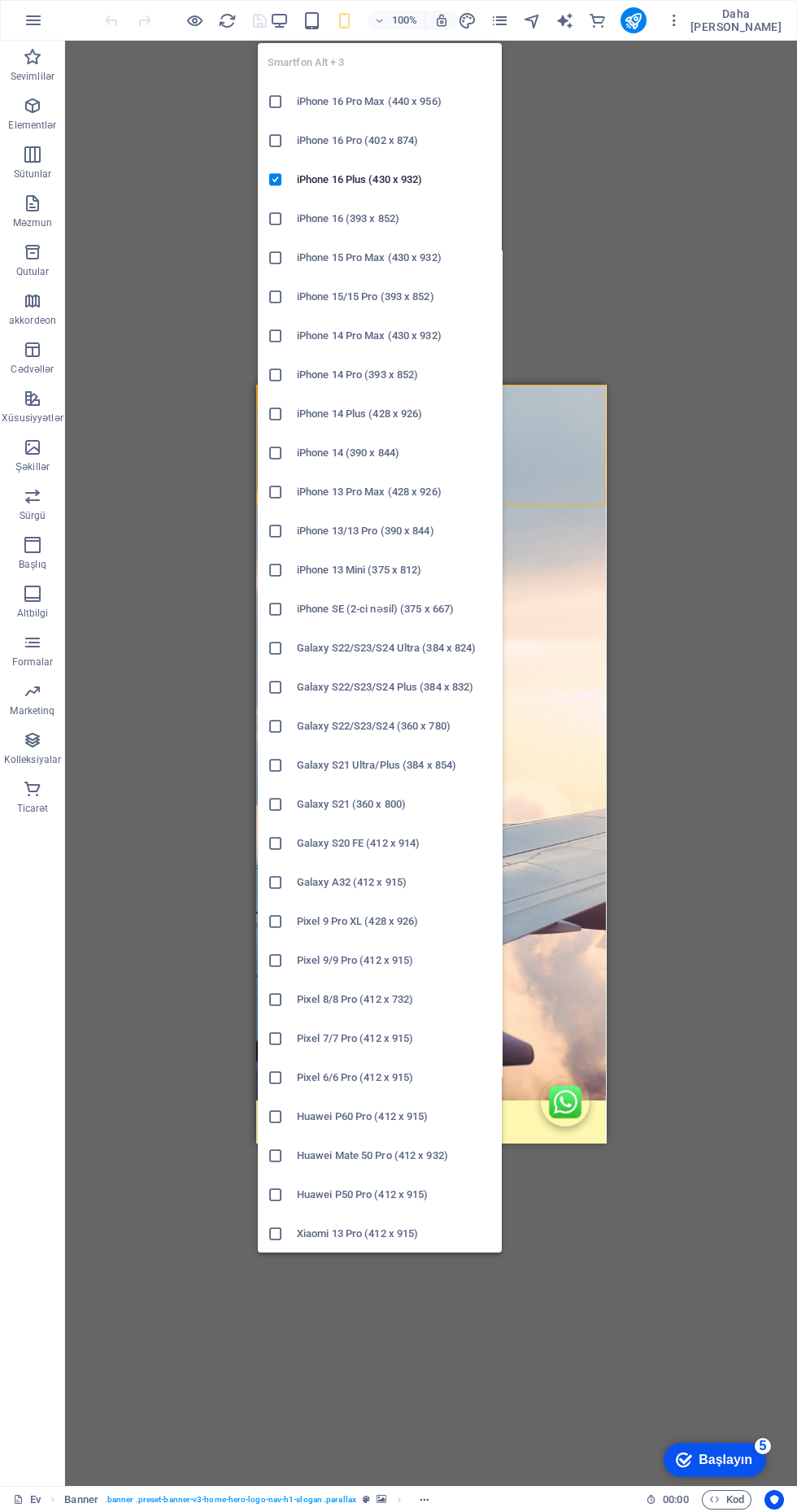
click at [289, 20] on icon "button" at bounding box center [279, 20] width 18 height 18
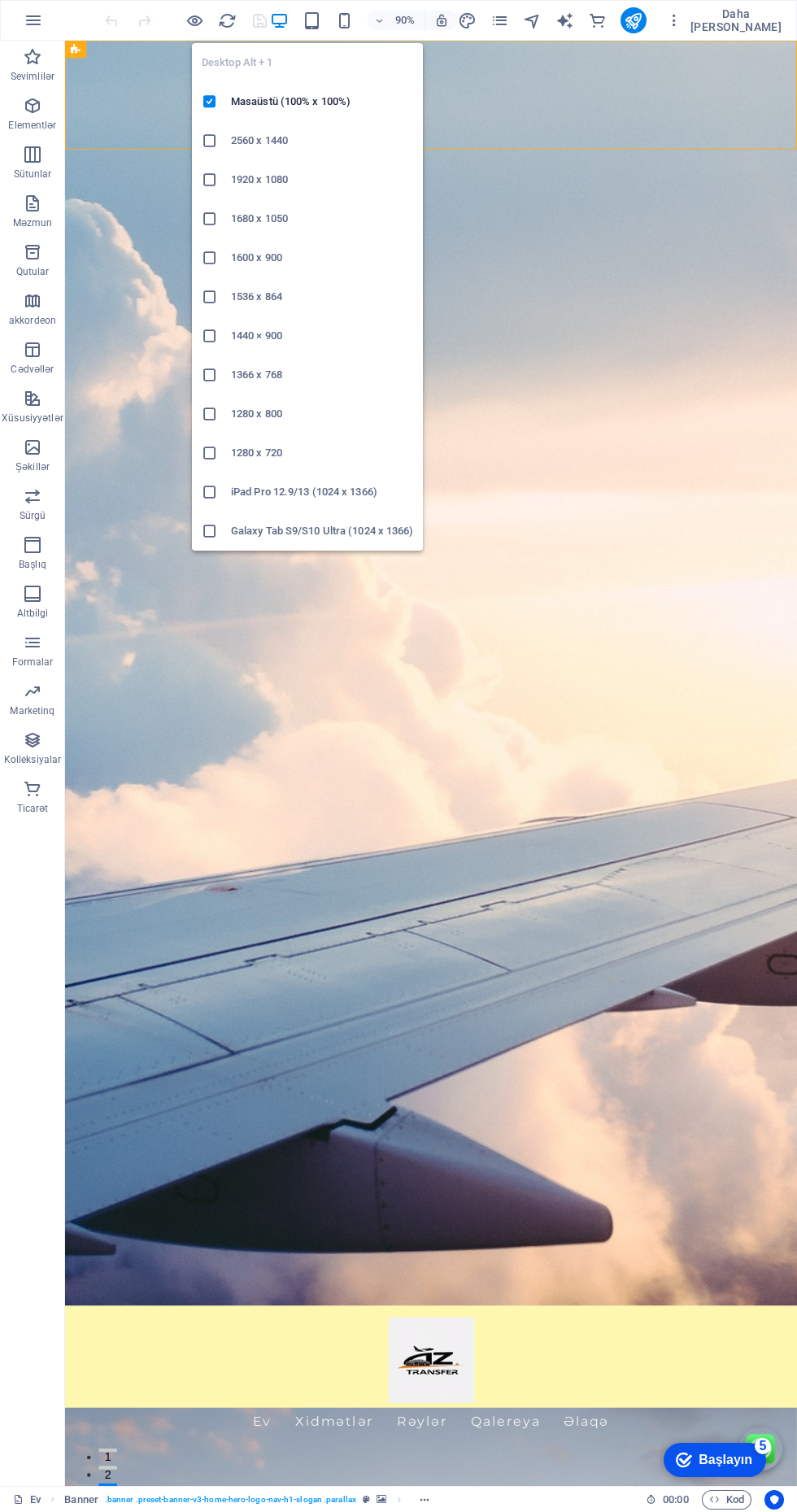
click at [509, 27] on icon "səhifələr" at bounding box center [499, 20] width 18 height 18
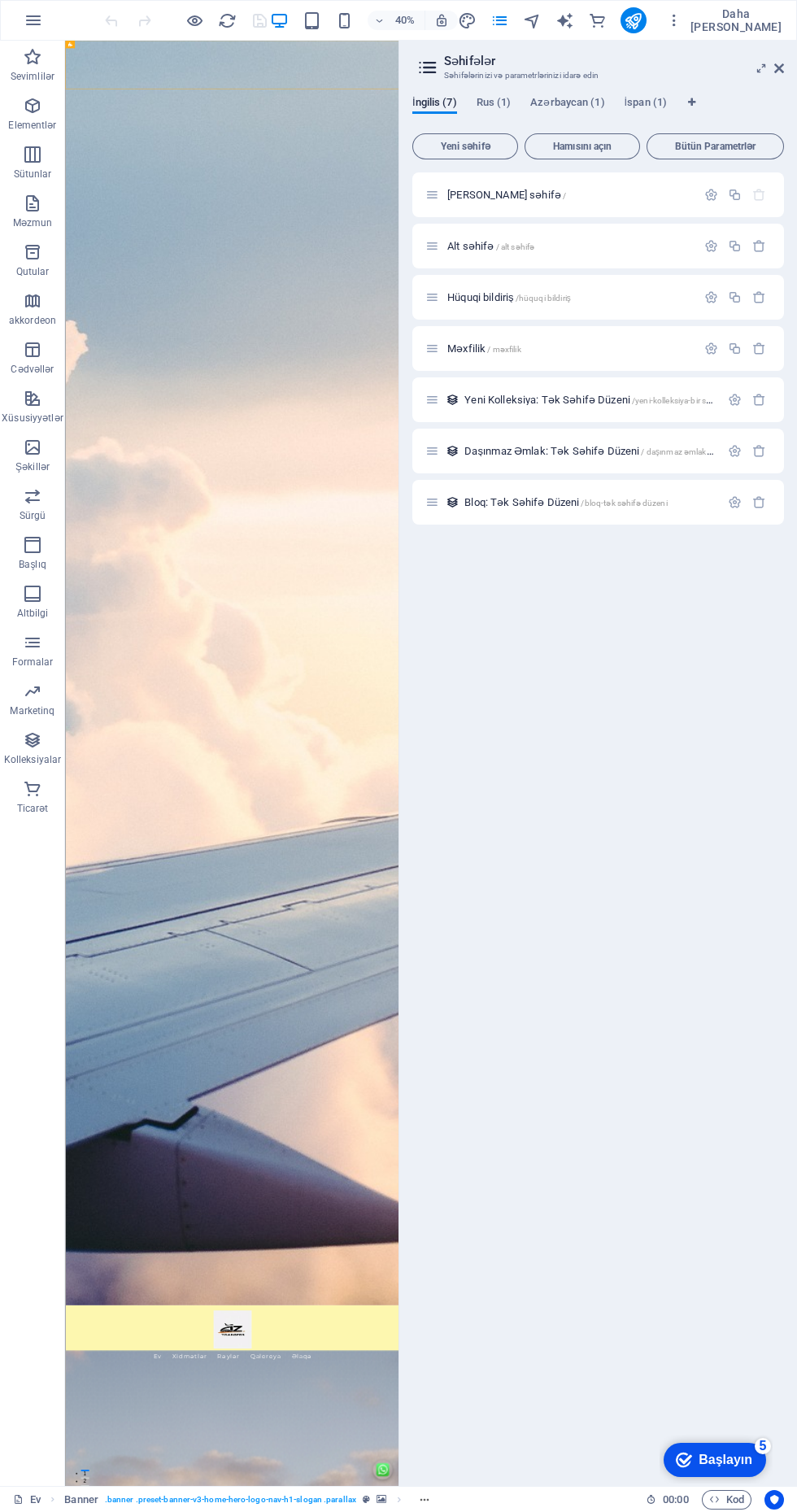
click at [204, 20] on icon "button" at bounding box center [194, 20] width 18 height 18
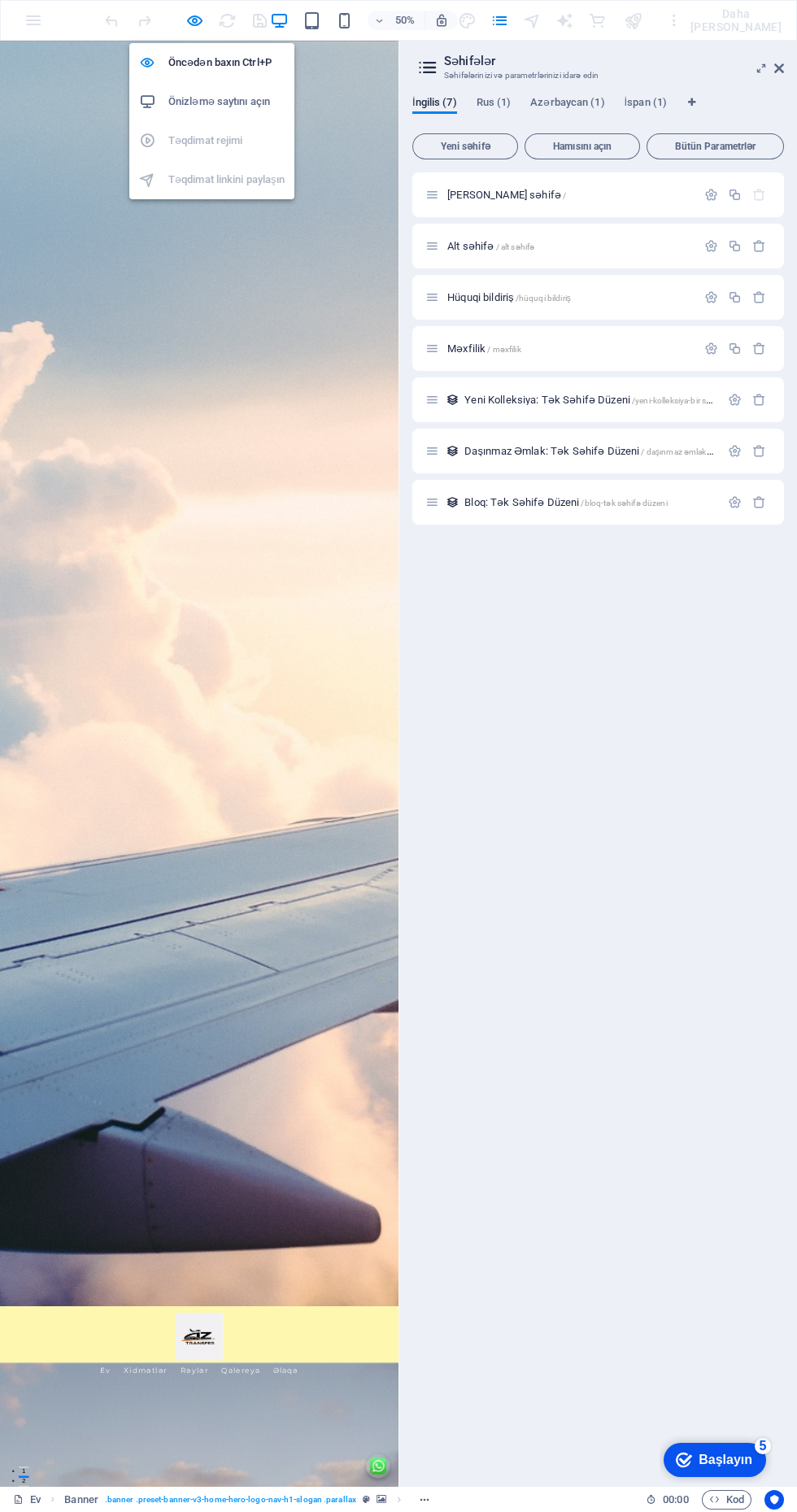
click at [761, 69] on icon at bounding box center [761, 68] width 0 height 13
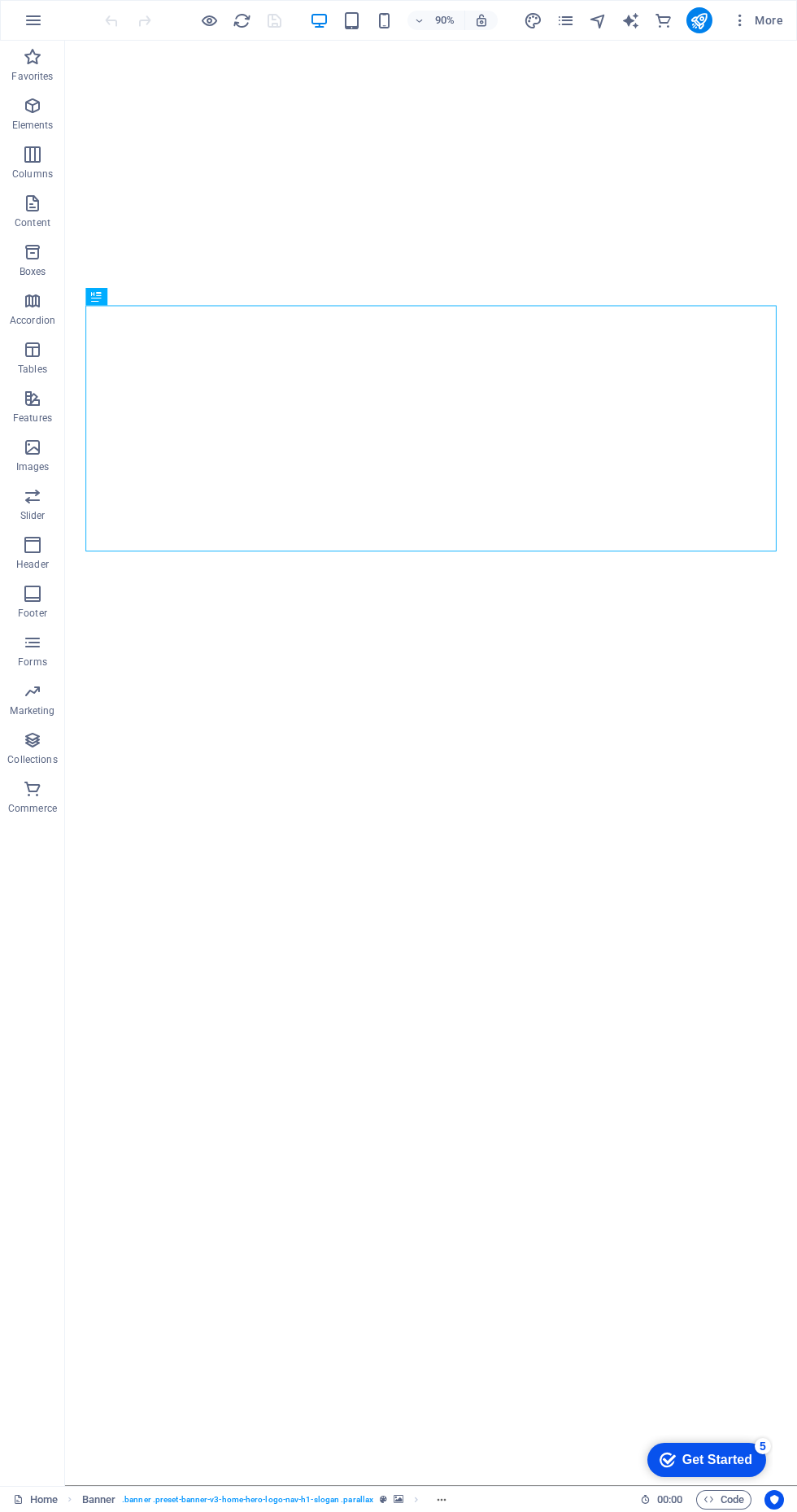
click at [699, 27] on icon "publish" at bounding box center [699, 20] width 18 height 18
click at [693, 21] on icon "publish" at bounding box center [699, 20] width 18 height 18
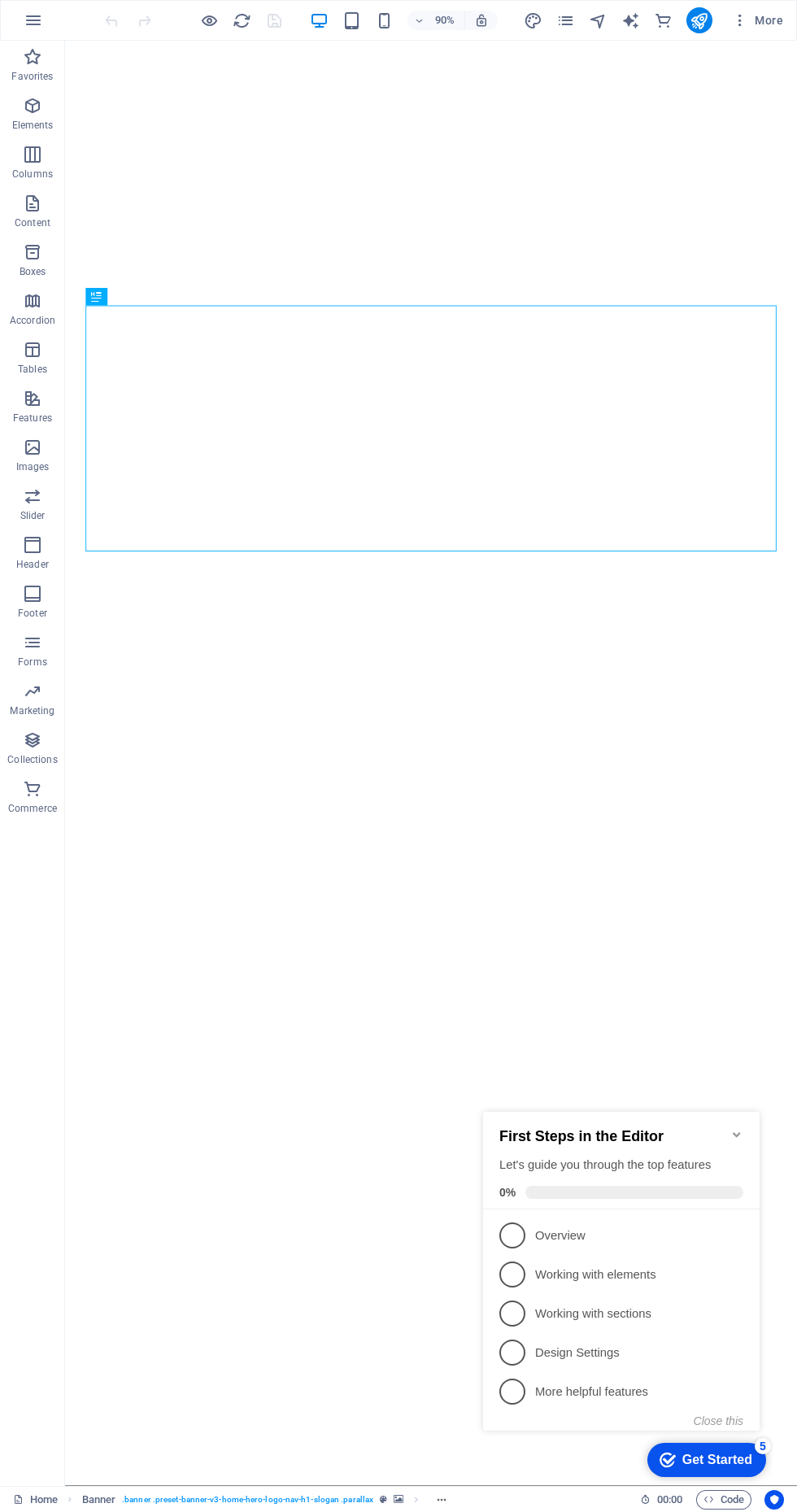
click at [522, 1378] on link "5 More helpful features - incomplete" at bounding box center [621, 1391] width 244 height 26
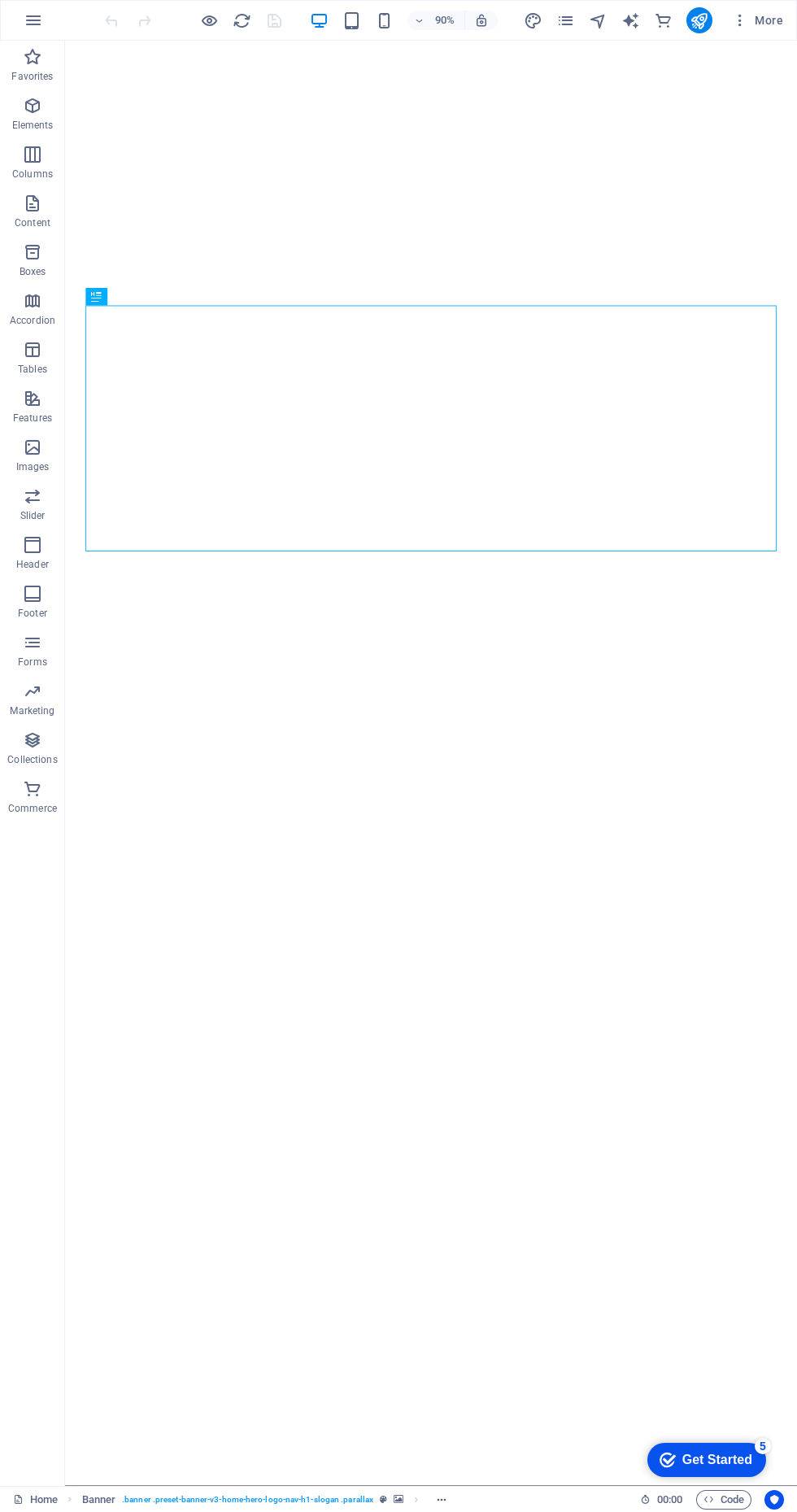
click at [691, 28] on icon "publish" at bounding box center [699, 20] width 18 height 18
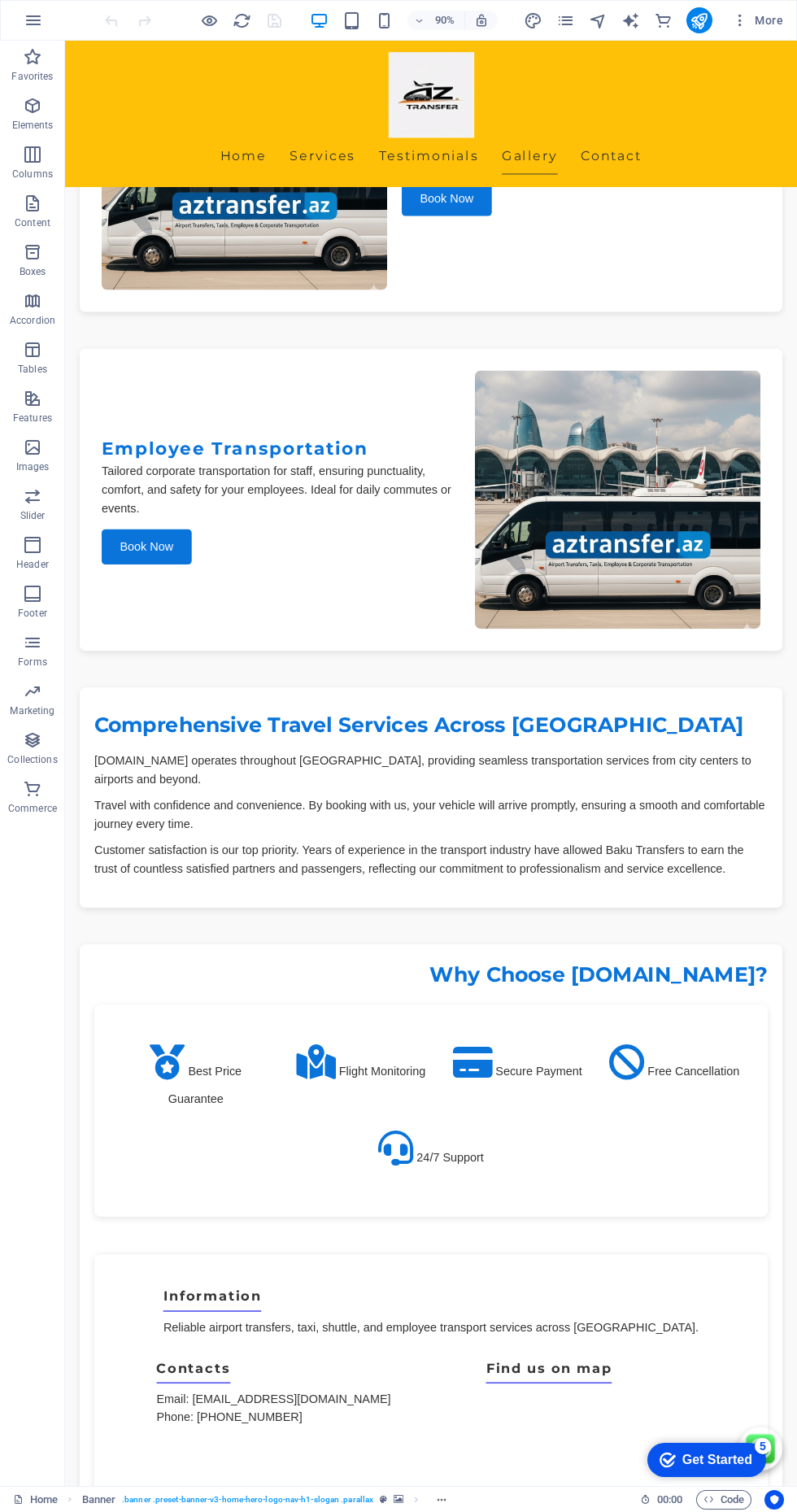
scroll to position [5430, 0]
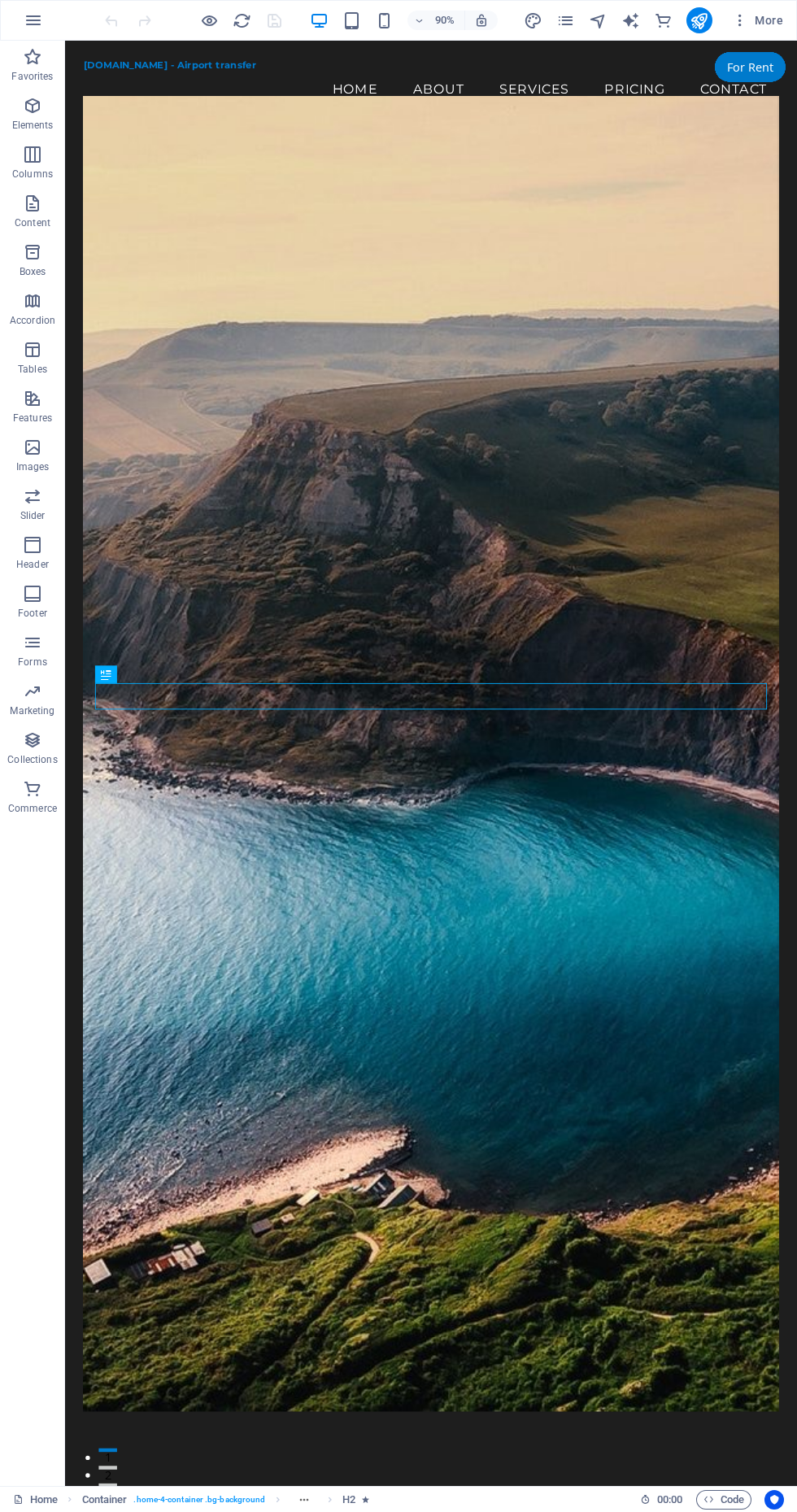
click at [740, 20] on icon "button" at bounding box center [740, 20] width 16 height 16
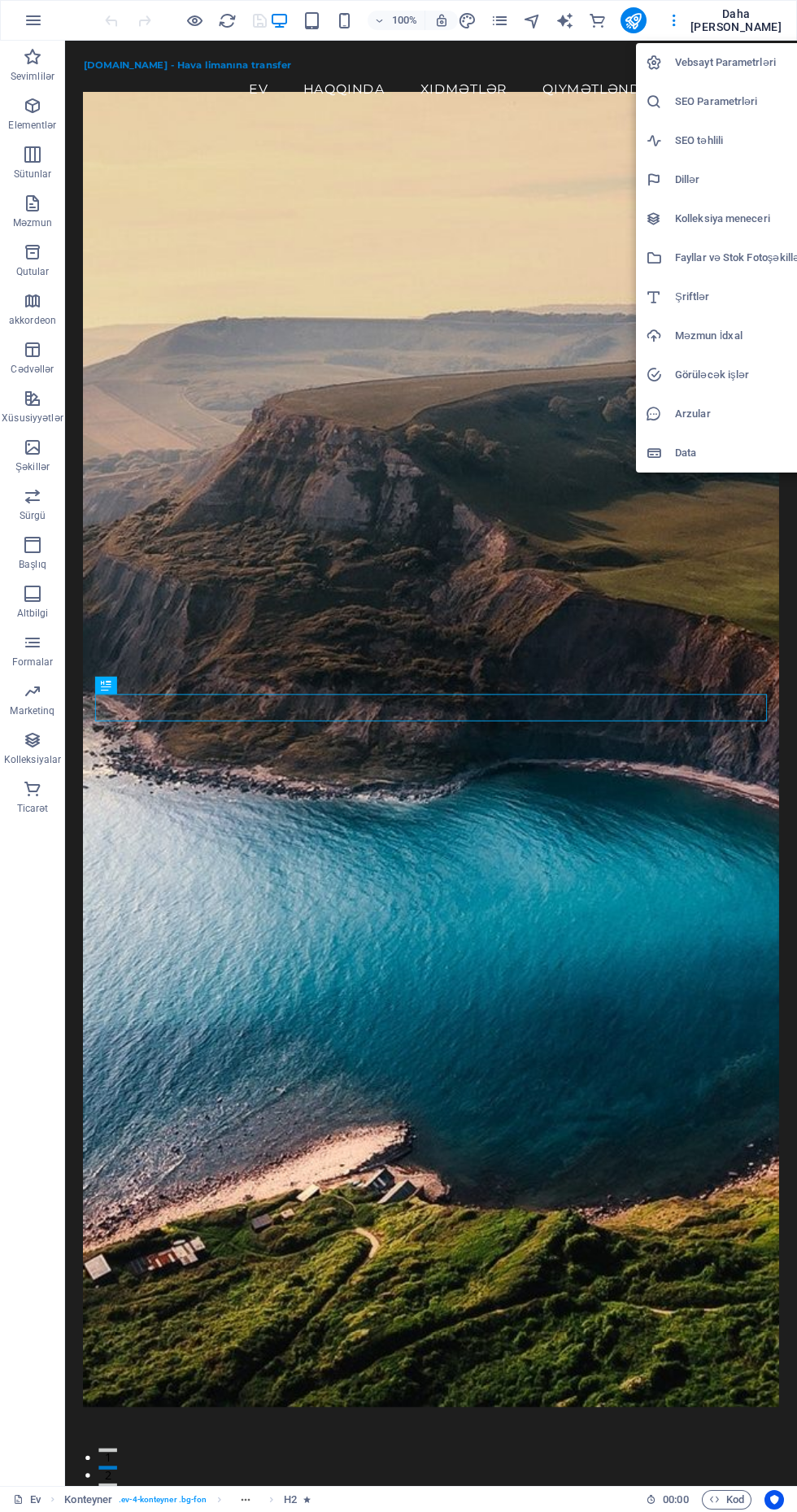
click at [33, 18] on div at bounding box center [398, 756] width 797 height 1512
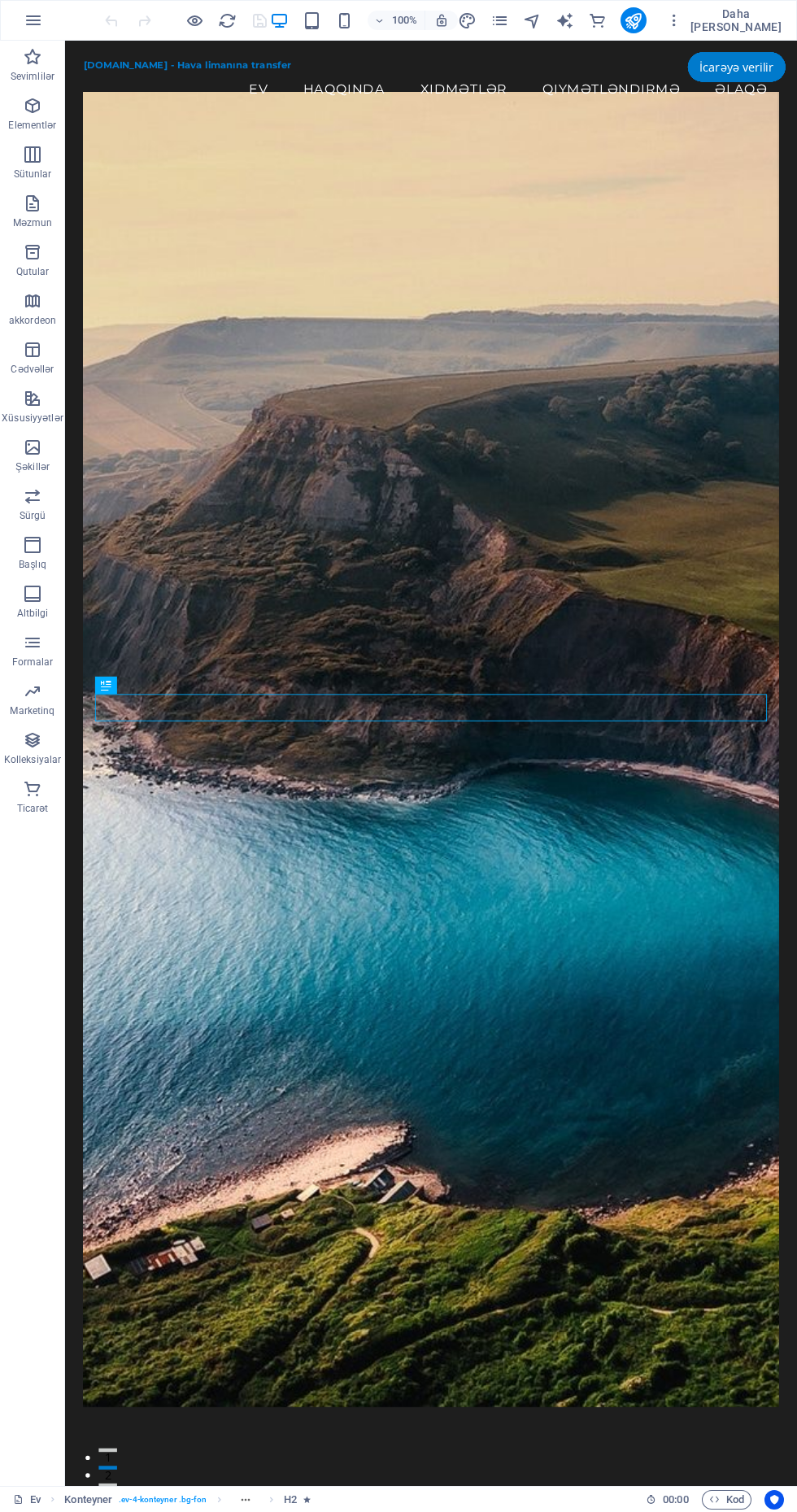
click at [28, 14] on icon "button" at bounding box center [33, 20] width 19 height 19
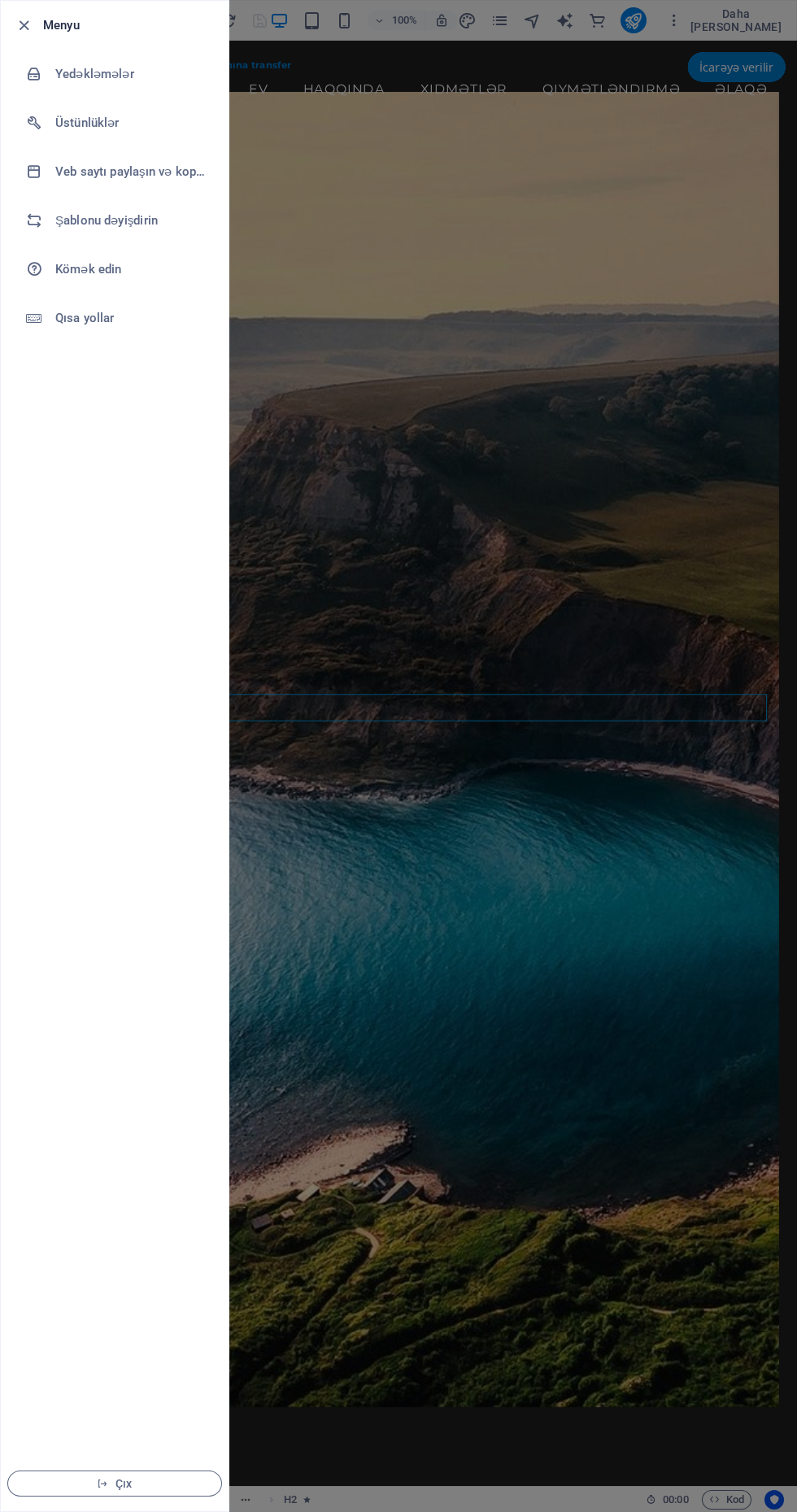
click at [624, 1021] on div at bounding box center [398, 756] width 797 height 1512
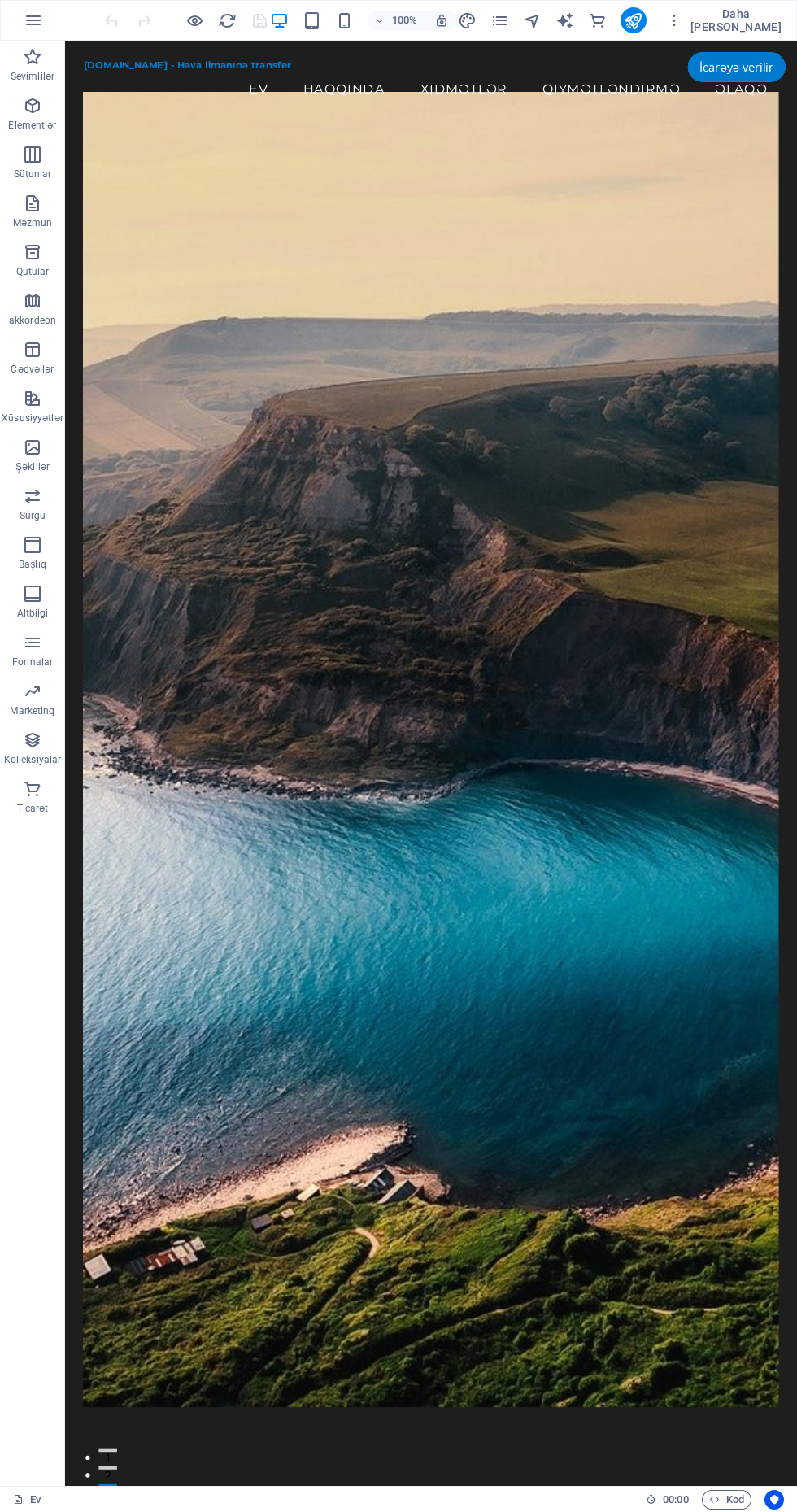
click at [682, 20] on icon "button" at bounding box center [674, 20] width 16 height 16
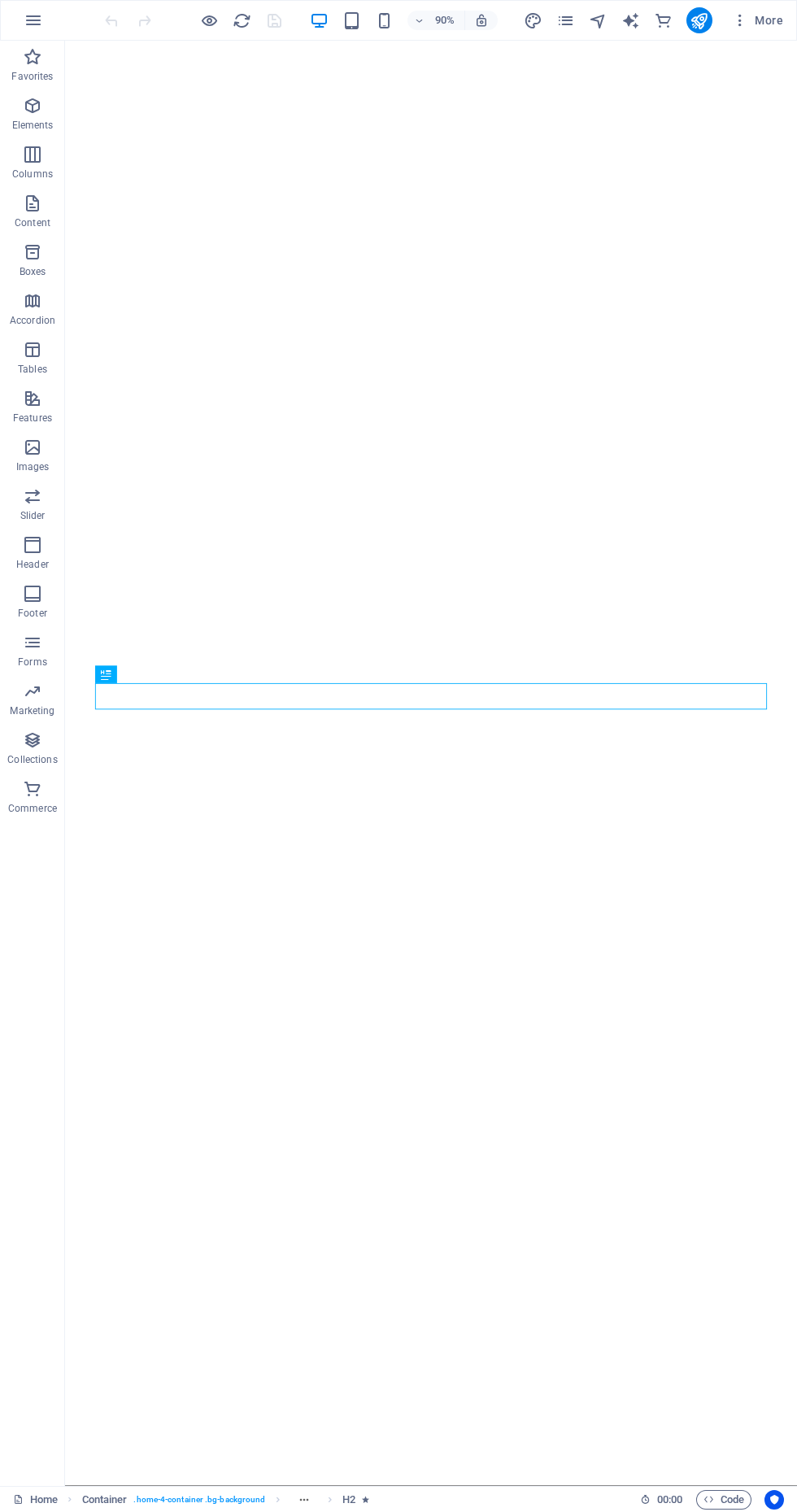
click at [33, 20] on icon "button" at bounding box center [33, 20] width 19 height 19
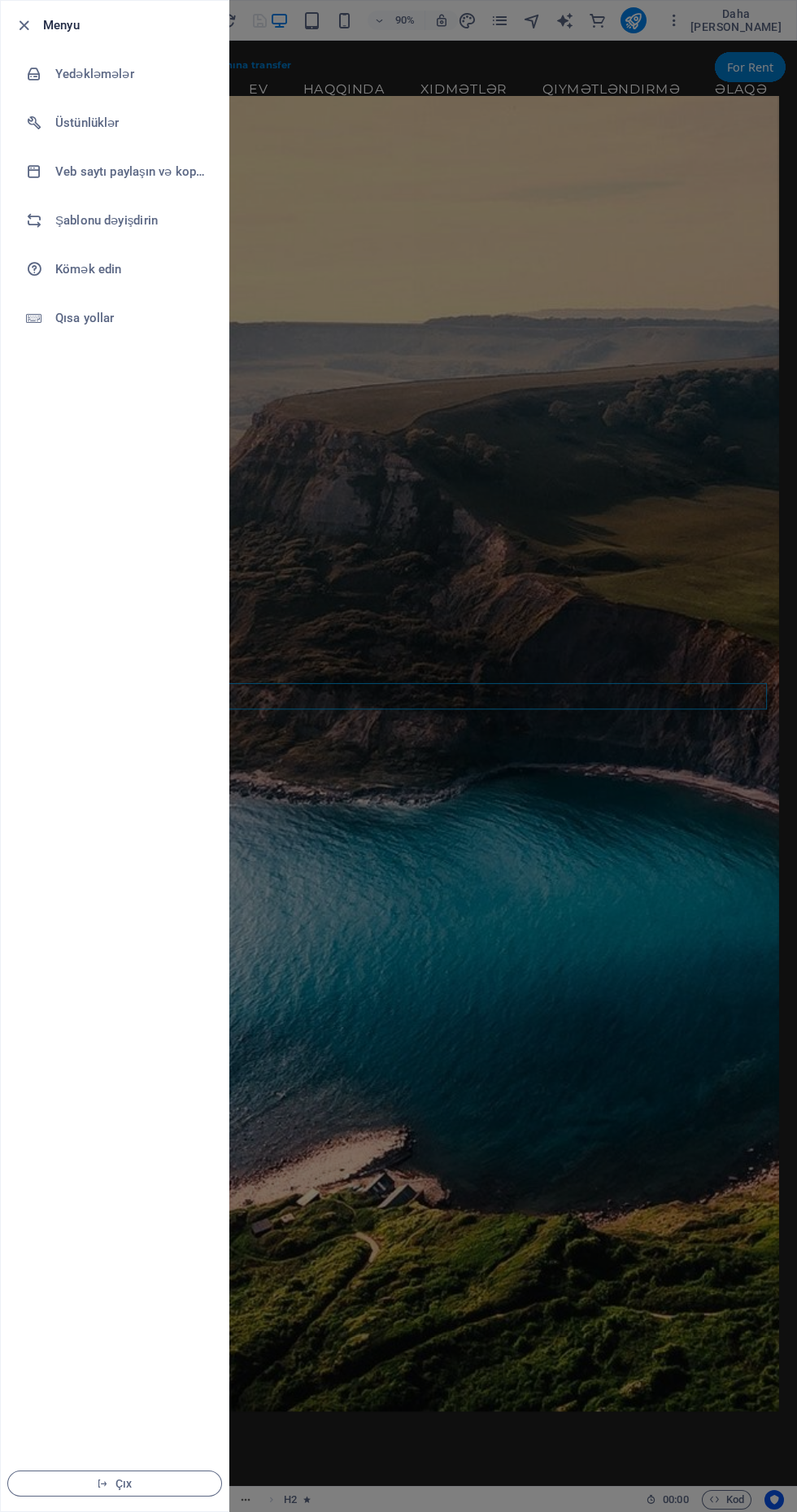
click at [126, 171] on font "Veb saytı paylaşın və kopyalayın" at bounding box center [144, 171] width 179 height 15
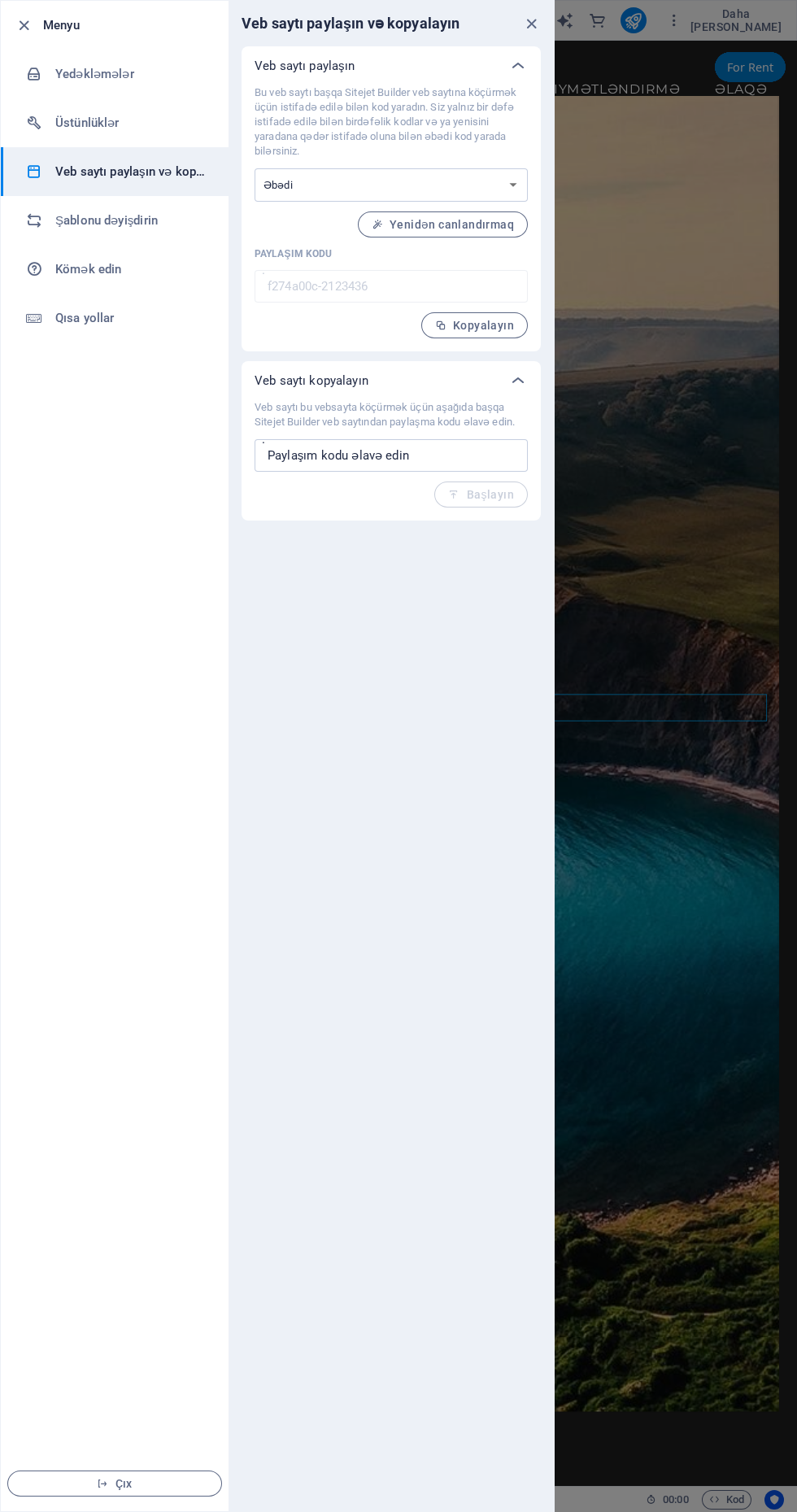
click at [104, 221] on font "Şablonu dəyişdirin" at bounding box center [106, 221] width 103 height 15
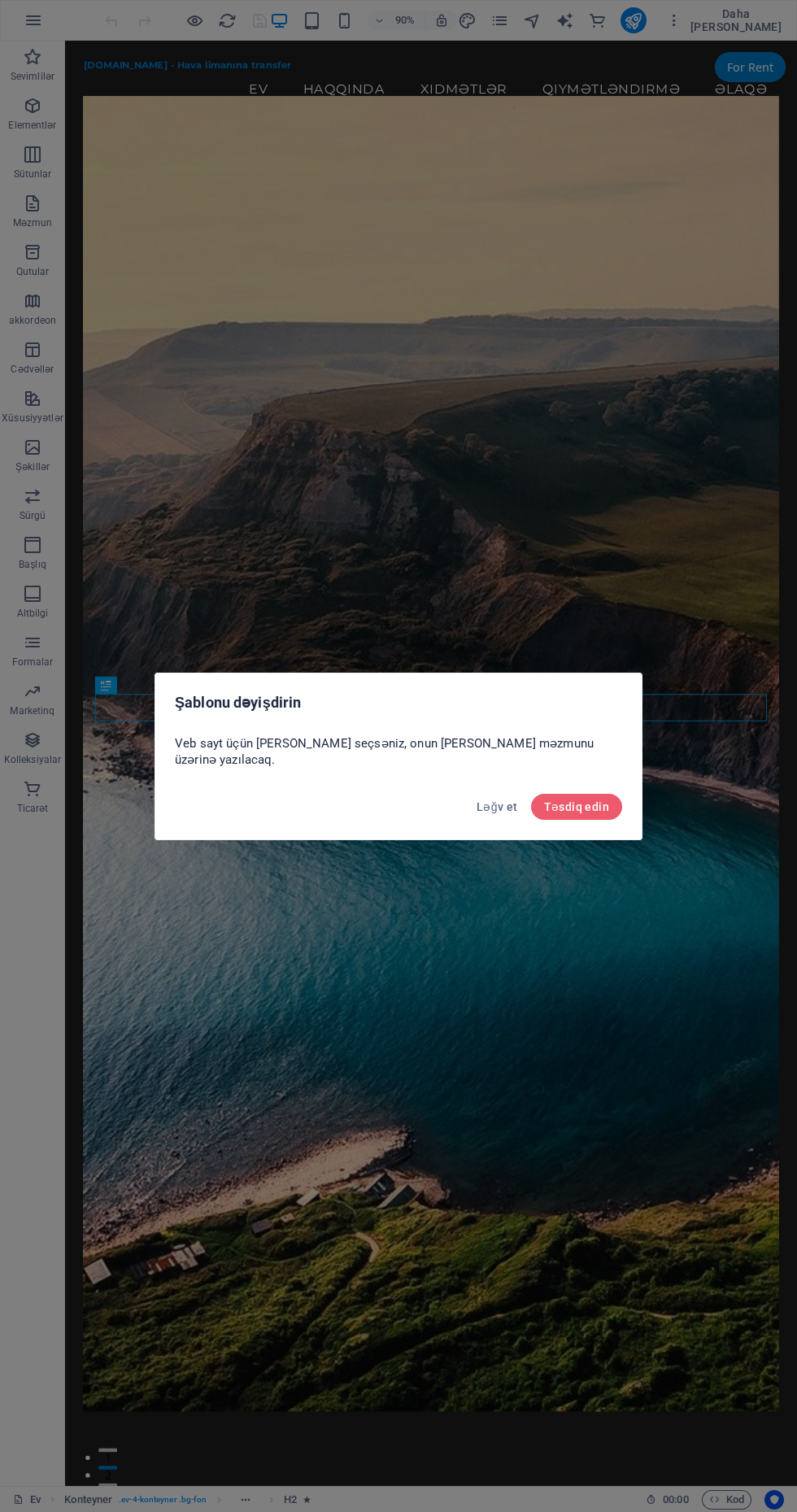
click at [604, 800] on button "Təsdiq edin" at bounding box center [576, 806] width 91 height 26
